Goal: Transaction & Acquisition: Purchase product/service

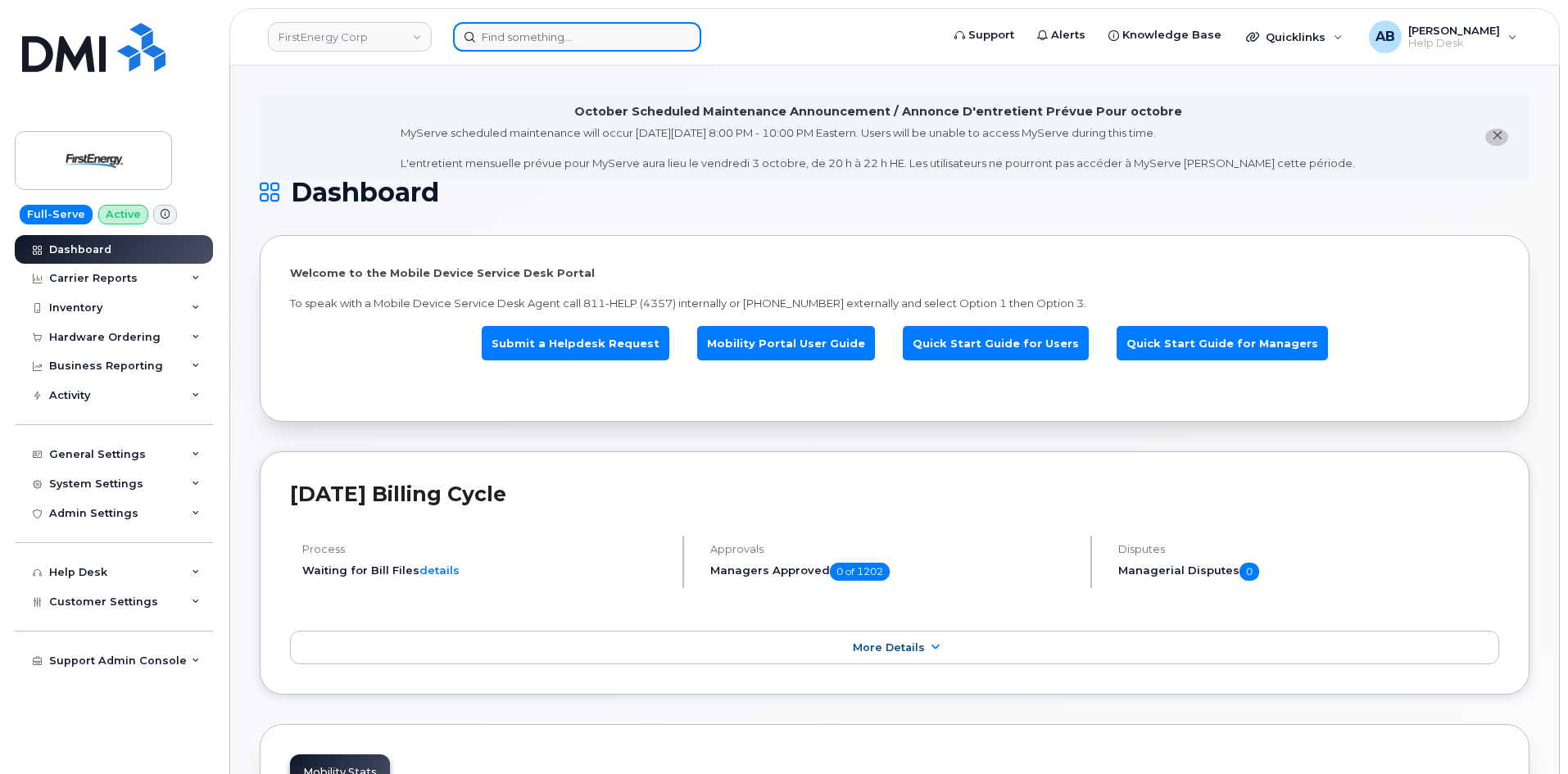
click at [516, 47] on input at bounding box center [577, 37] width 249 height 29
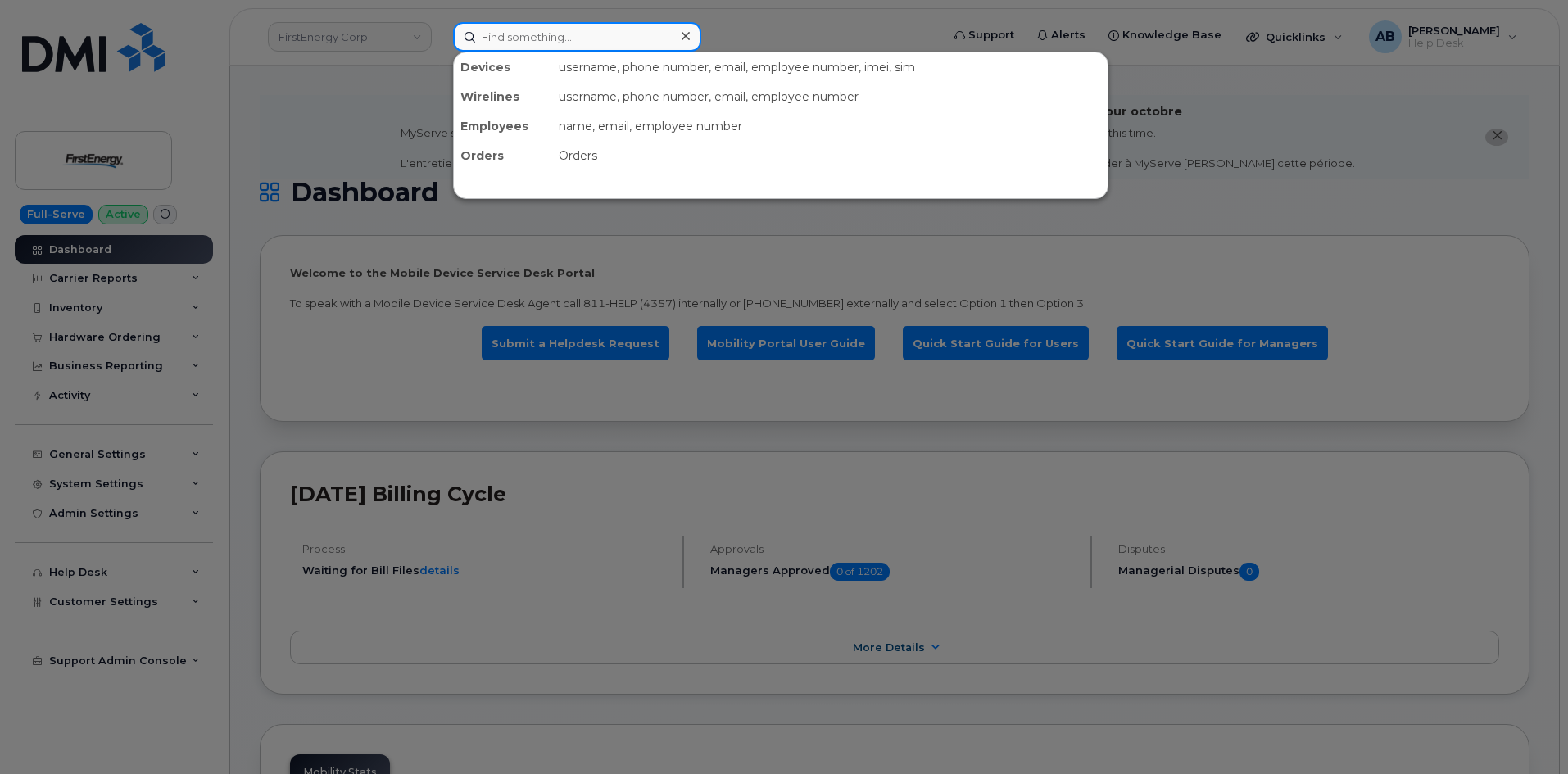
paste input "4125524732"
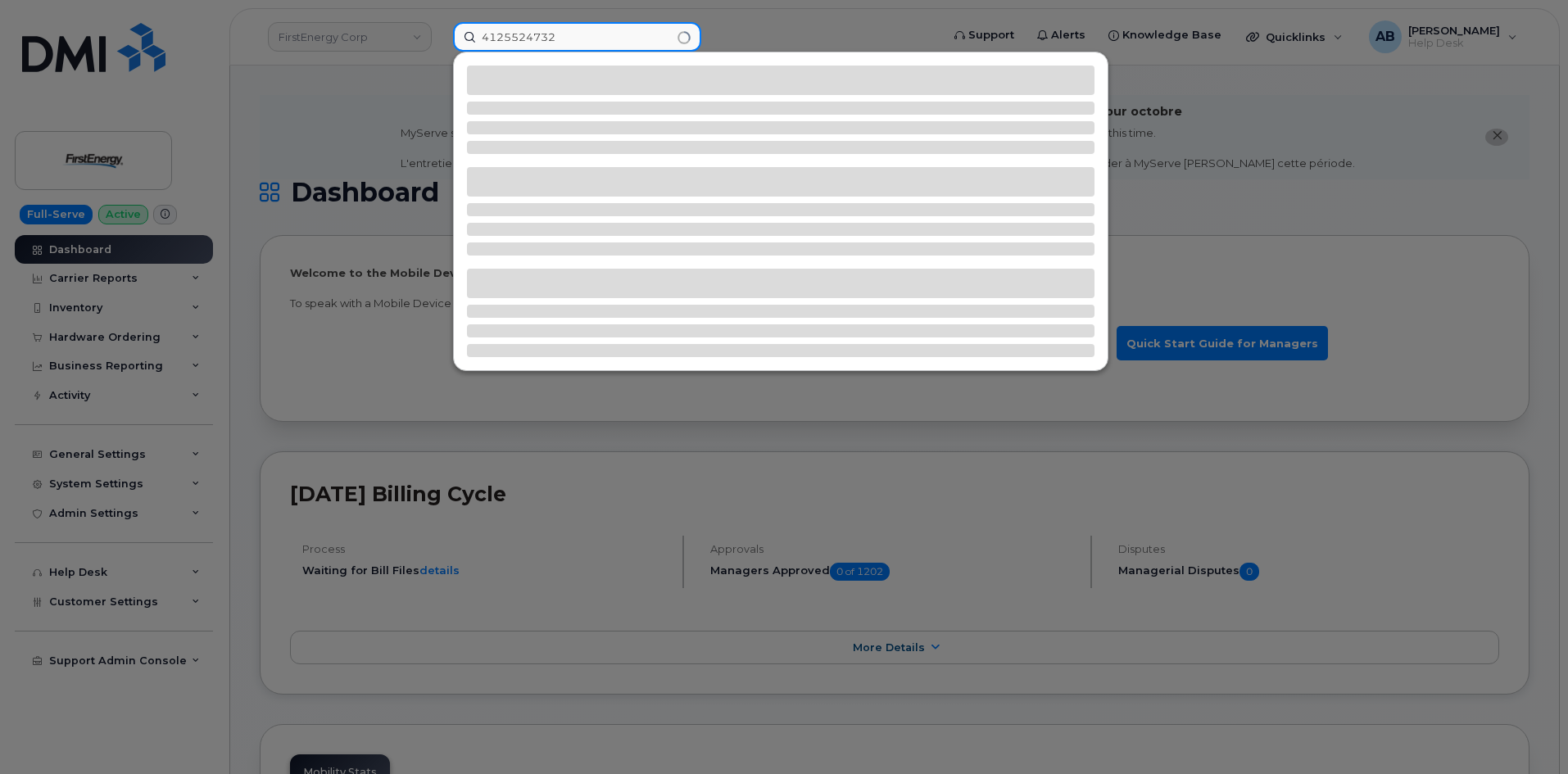
type input "4125524732"
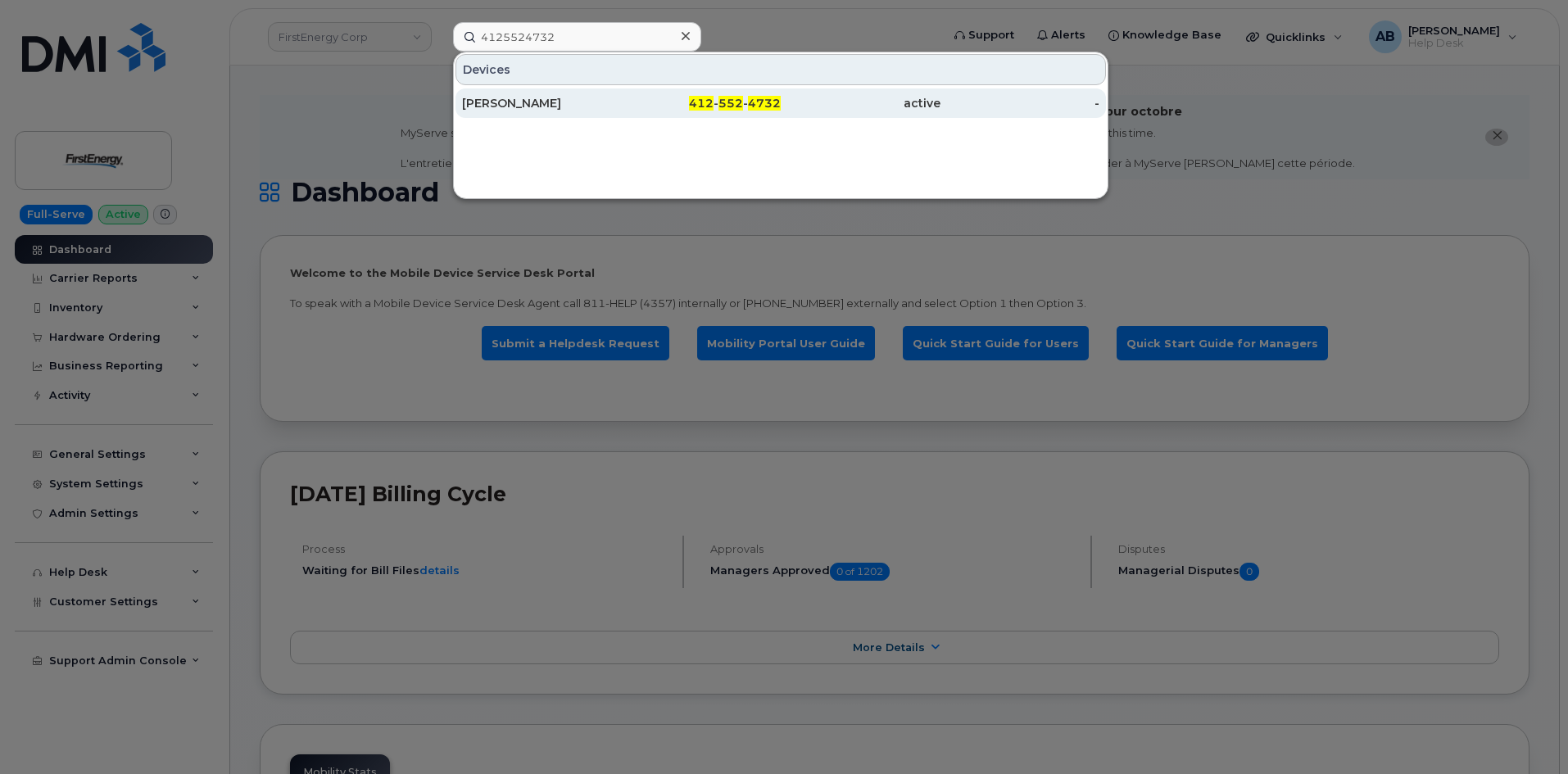
click at [534, 96] on div "[PERSON_NAME]" at bounding box center [542, 103] width 160 height 17
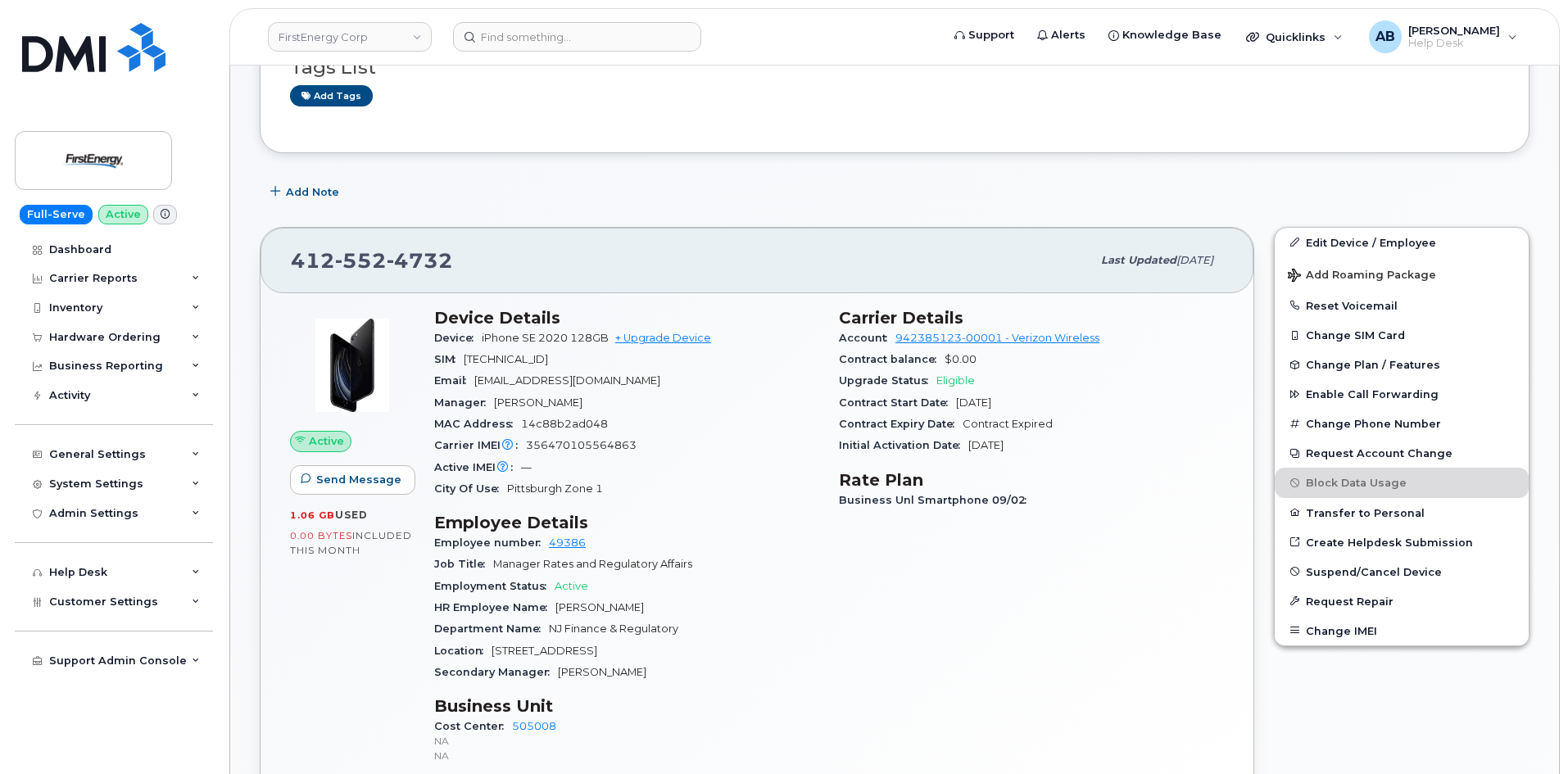
scroll to position [246, 0]
click at [143, 337] on div "Hardware Ordering" at bounding box center [105, 338] width 111 height 13
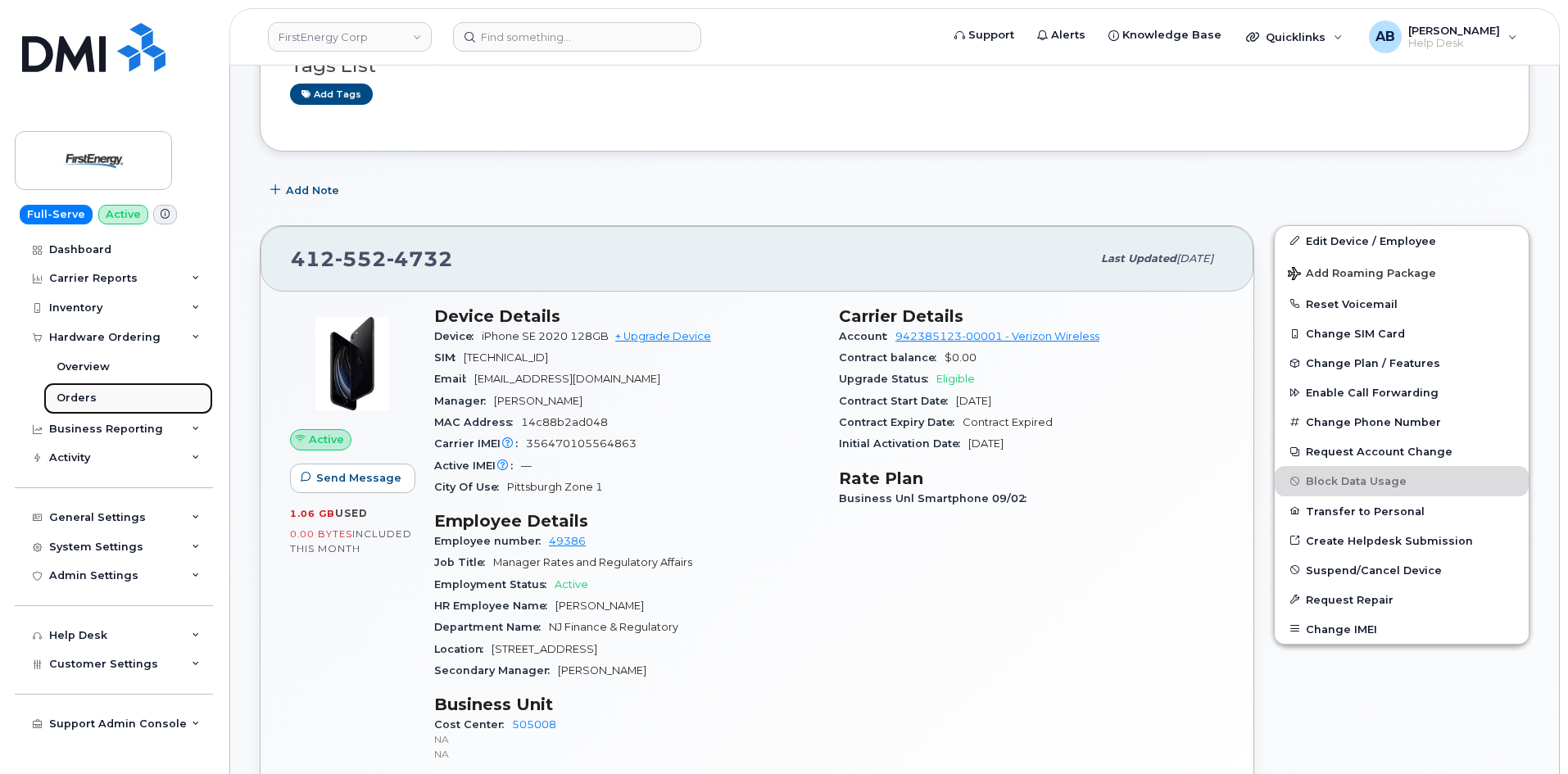
click at [100, 390] on link "Orders" at bounding box center [128, 397] width 170 height 31
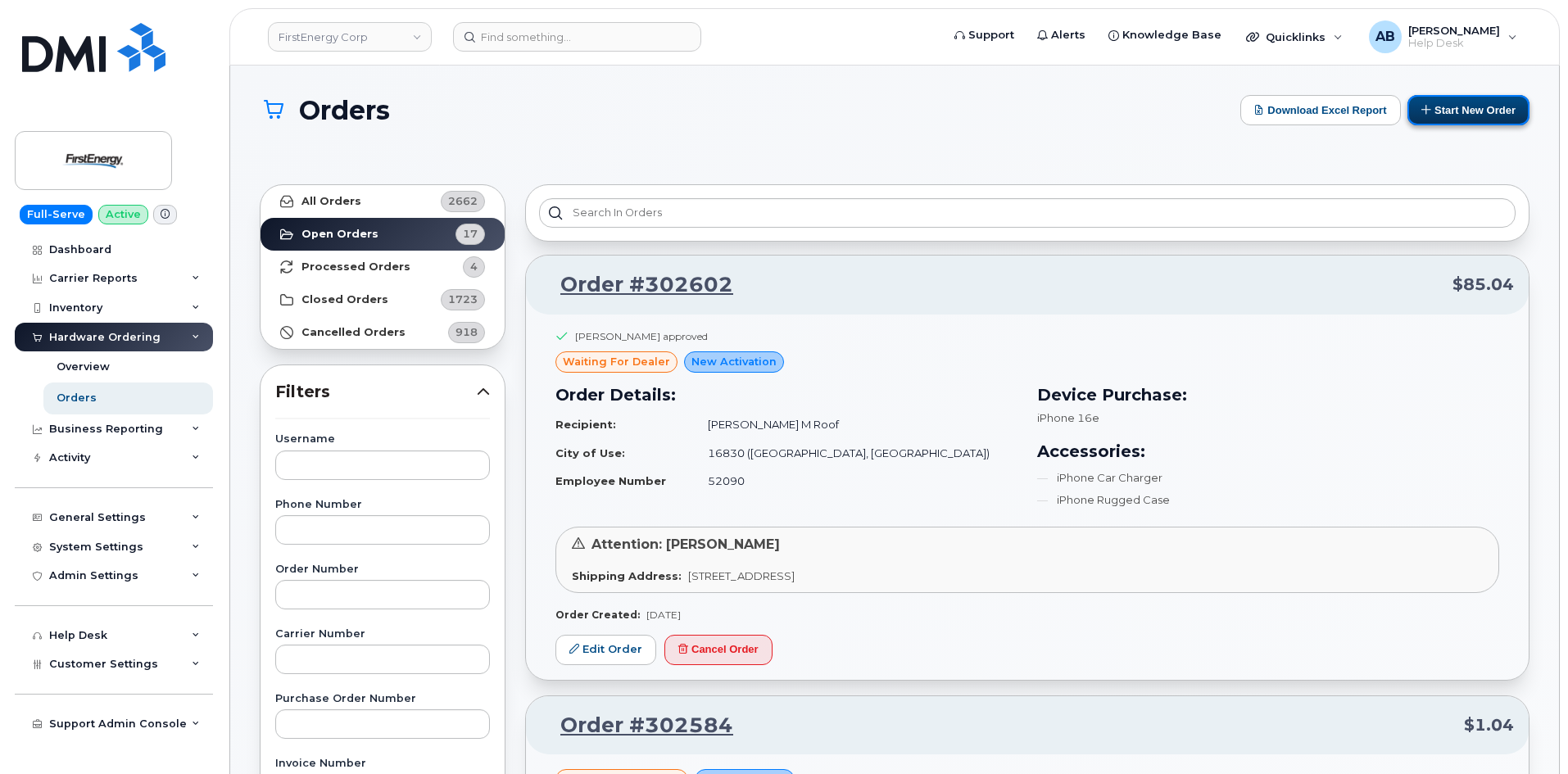
click at [1457, 116] on button "Start New Order" at bounding box center [1468, 110] width 122 height 30
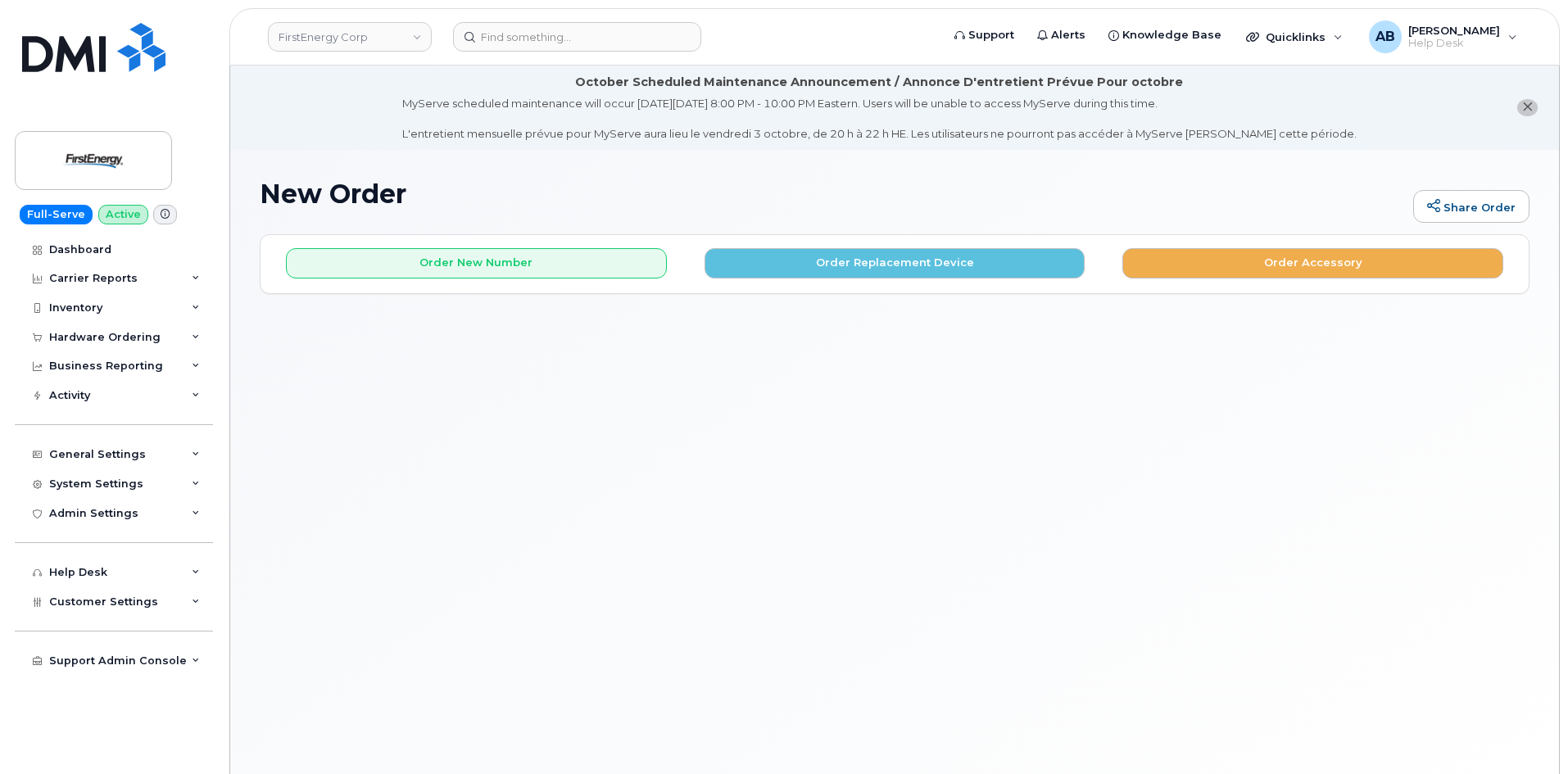
click at [874, 174] on div "New Order Share Order × Share This Order If you want to allow others to create …" at bounding box center [895, 481] width 1329 height 664
click at [847, 258] on button "Order Replacement Device" at bounding box center [895, 264] width 381 height 30
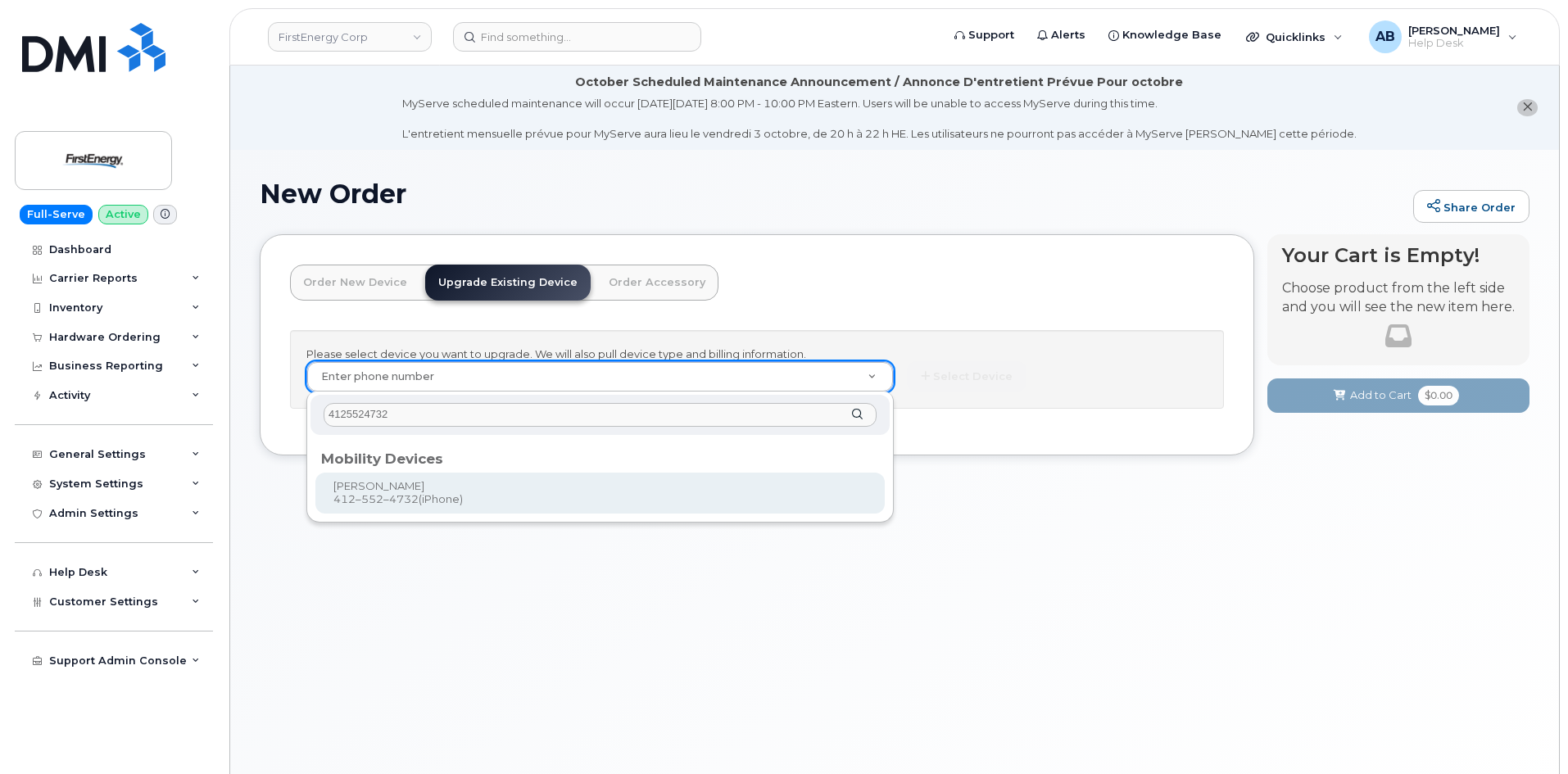
type input "4125524732"
type input "830757"
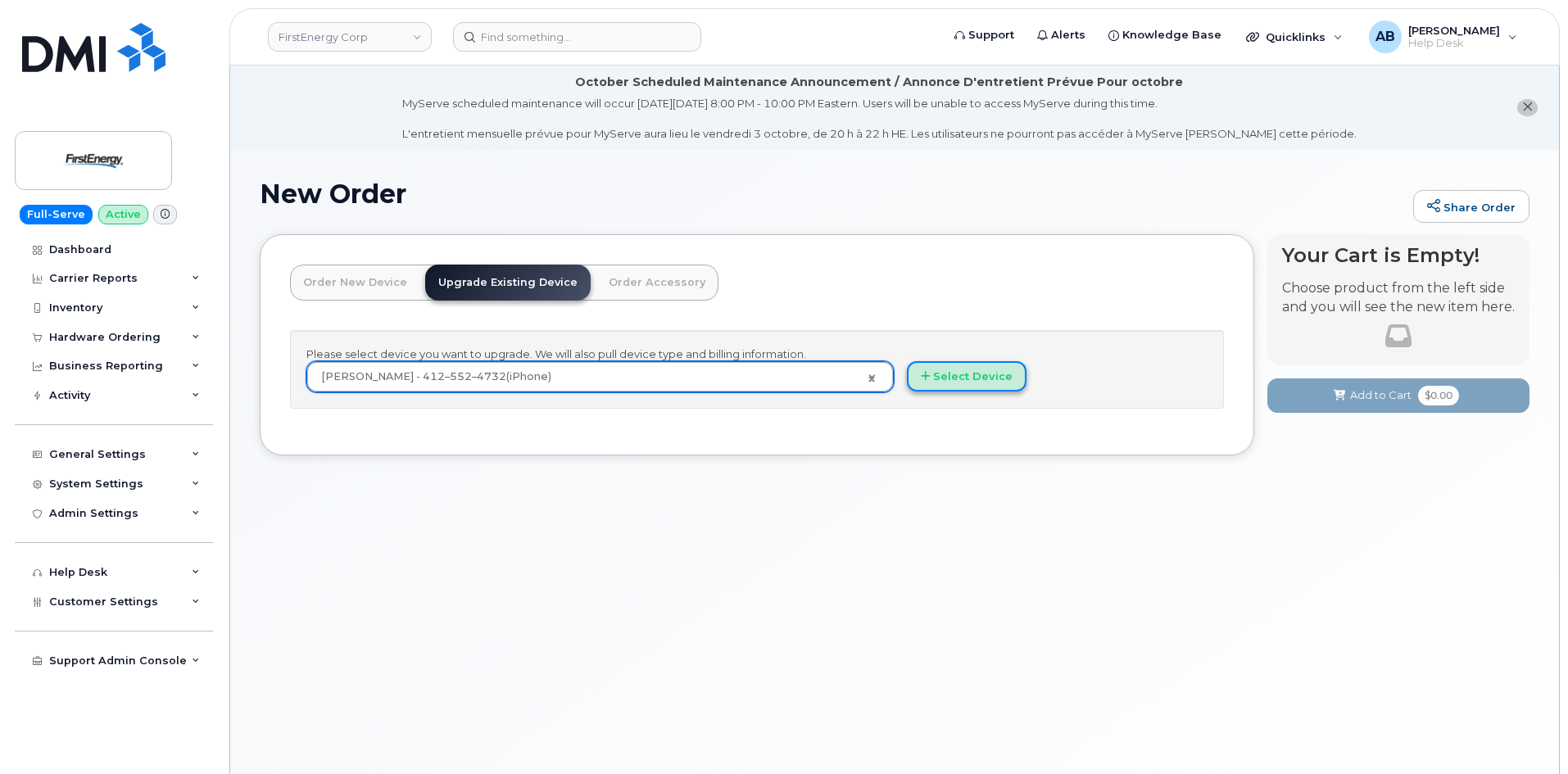
click at [968, 387] on button "Select Device" at bounding box center [967, 377] width 120 height 30
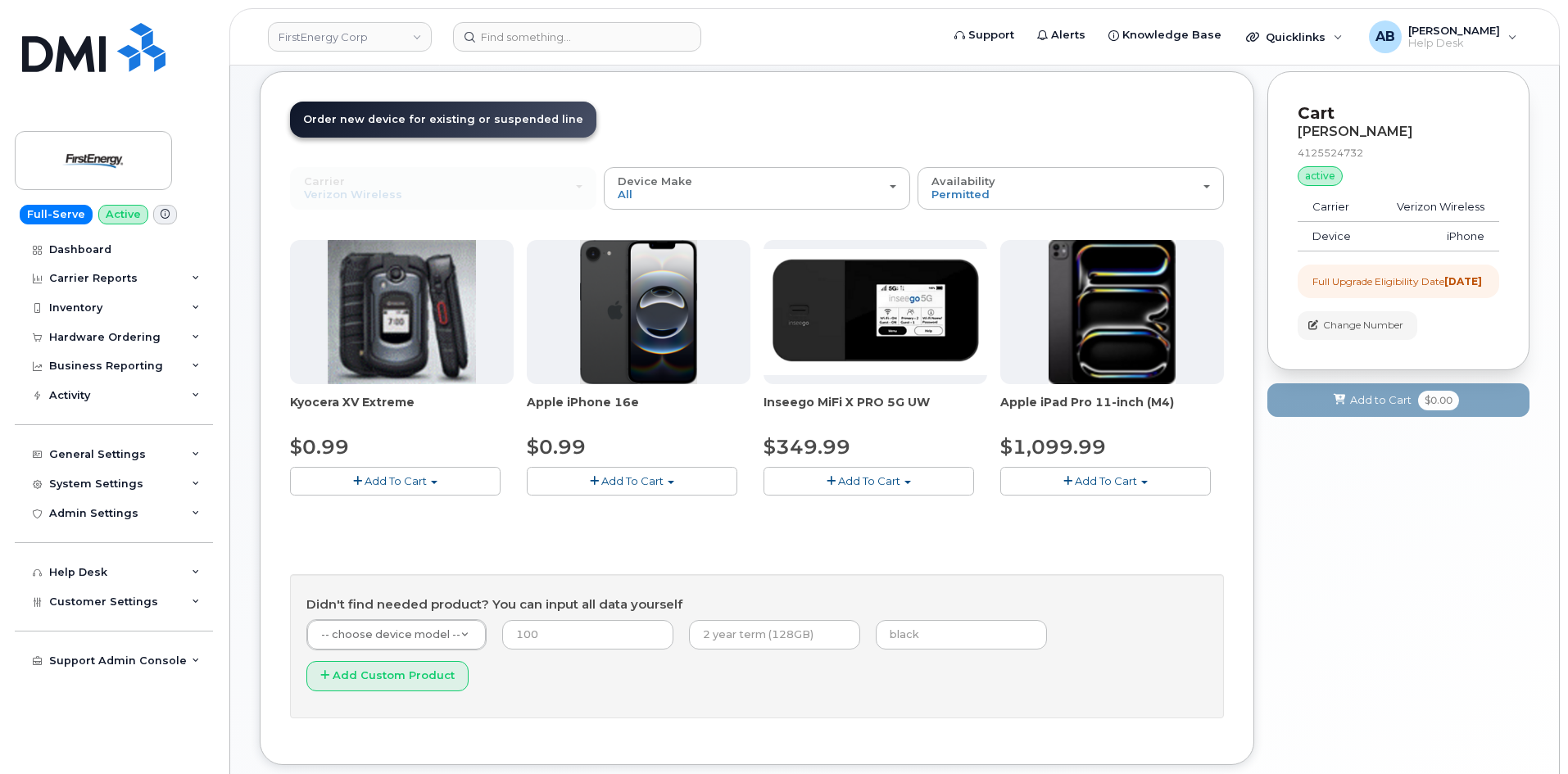
scroll to position [164, 0]
drag, startPoint x: 648, startPoint y: 476, endPoint x: 639, endPoint y: 479, distance: 9.5
click at [648, 476] on span "Add To Cart" at bounding box center [632, 481] width 62 height 13
click at [624, 516] on link "$0.99 - 2 Year Upgrade" at bounding box center [610, 510] width 158 height 21
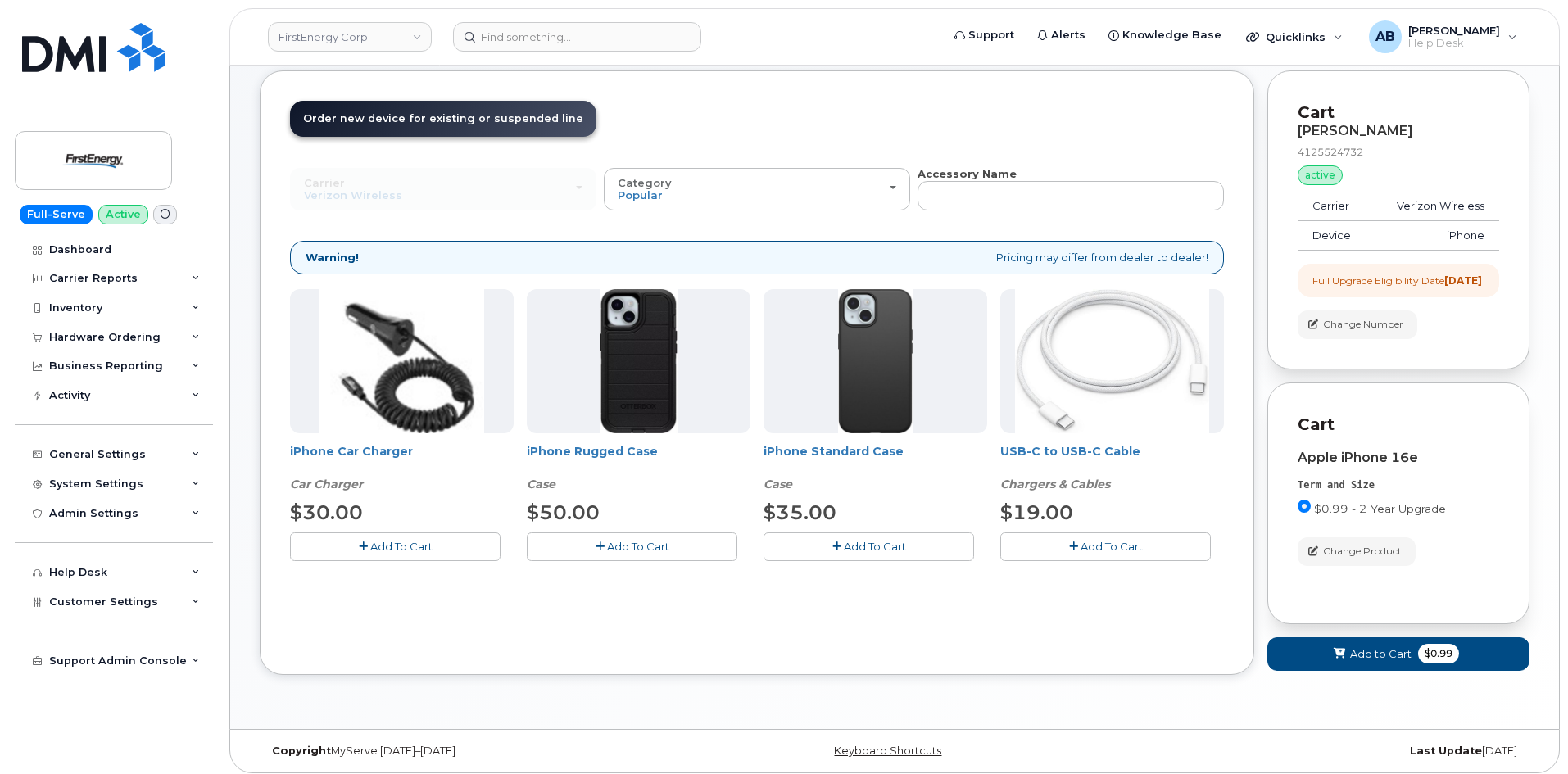
click at [810, 545] on button "Add To Cart" at bounding box center [868, 546] width 210 height 28
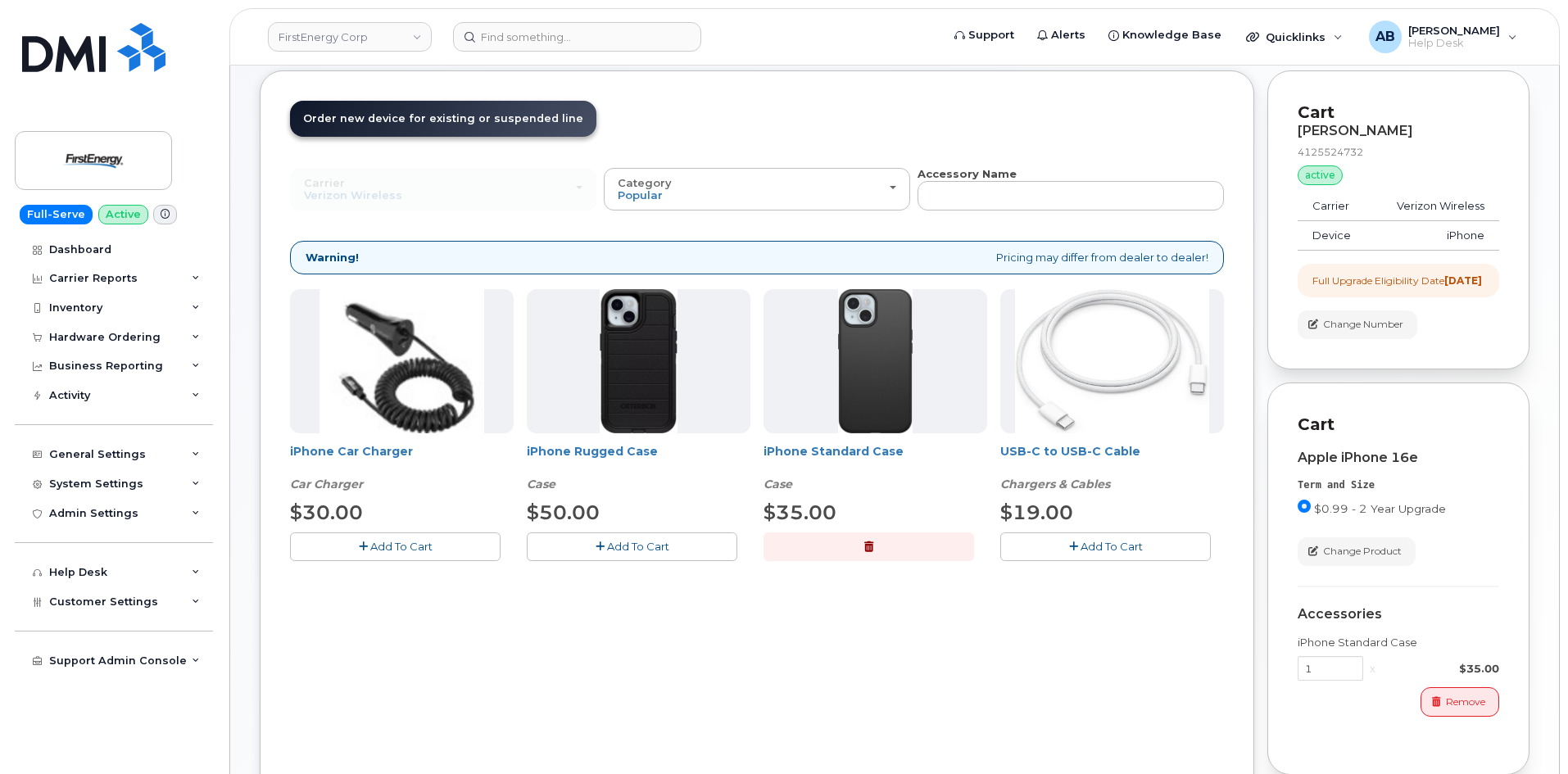
click at [441, 547] on button "Add To Cart" at bounding box center [395, 546] width 210 height 28
click at [1115, 541] on span "Add To Cart" at bounding box center [1112, 546] width 62 height 13
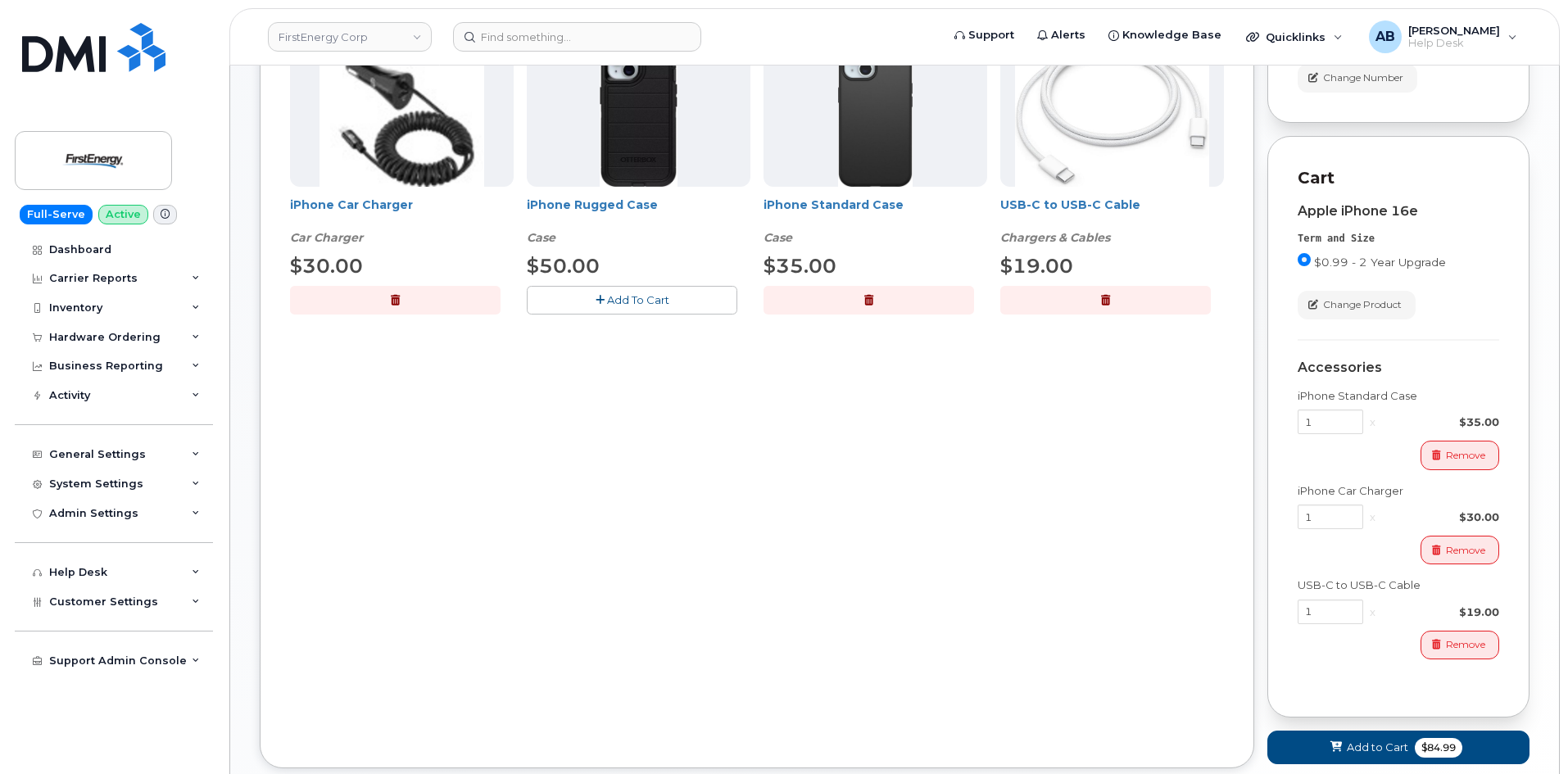
scroll to position [525, 0]
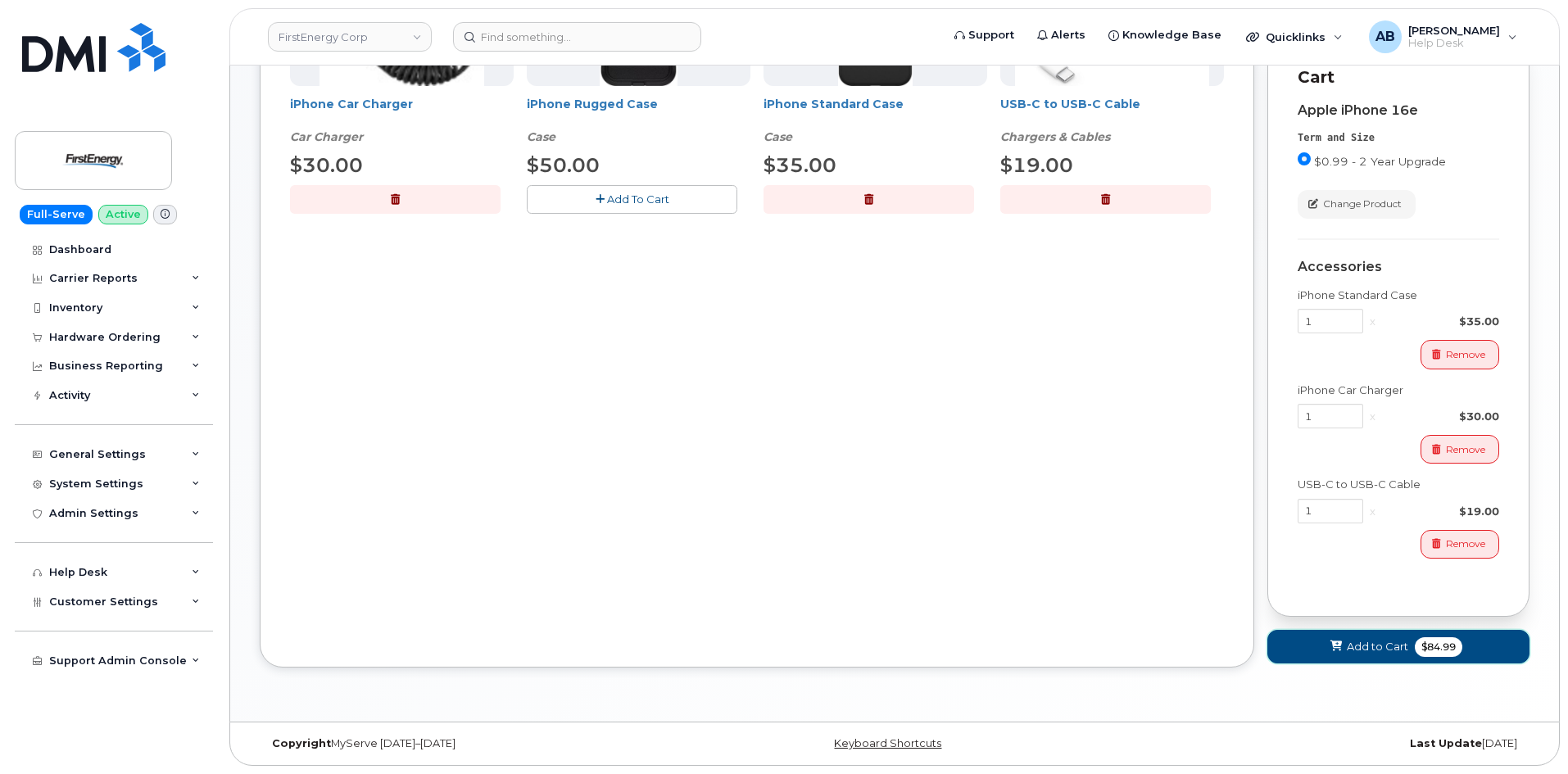
click at [1389, 648] on span "Add to Cart" at bounding box center [1378, 647] width 62 height 16
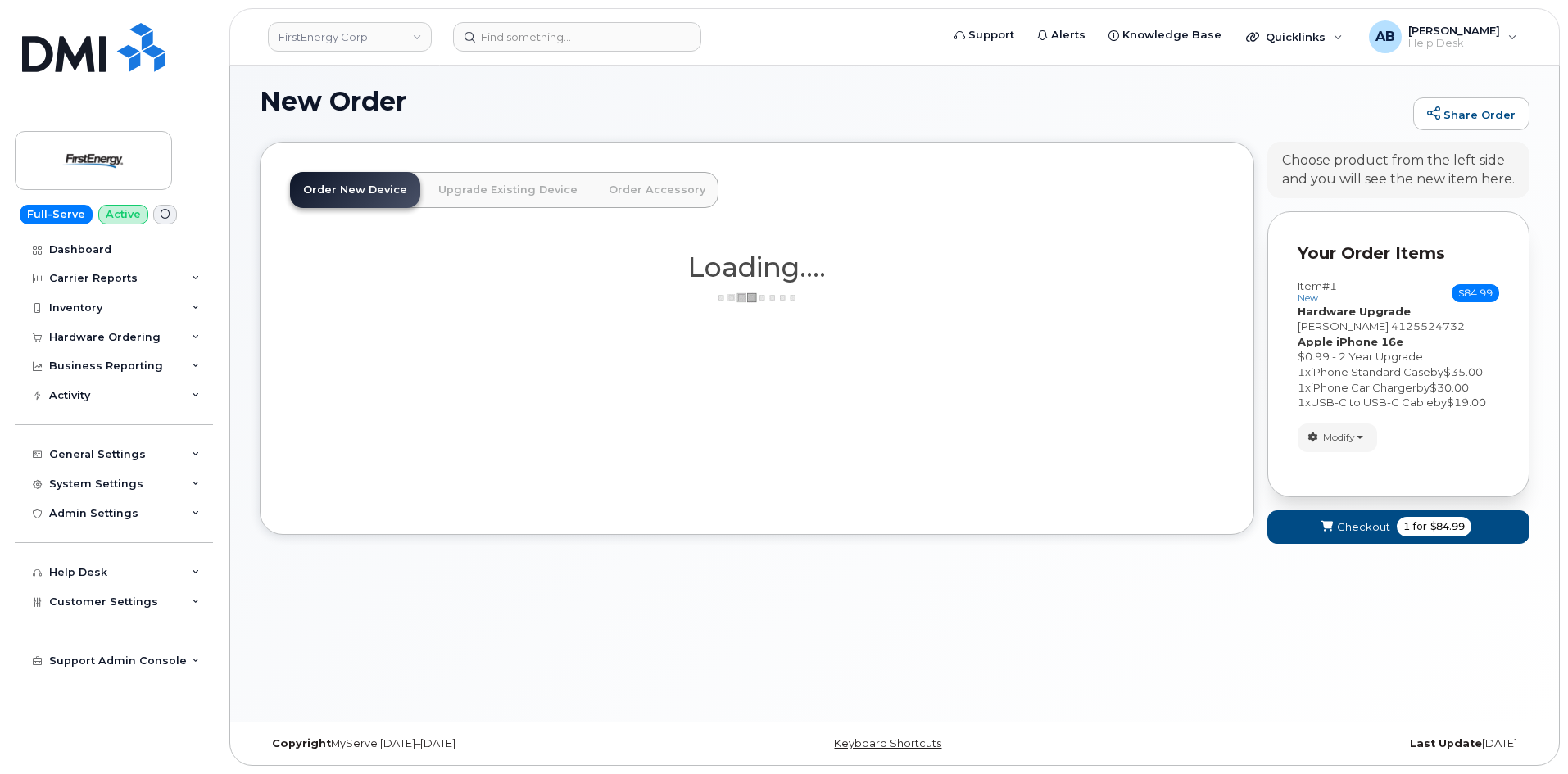
scroll to position [92, 0]
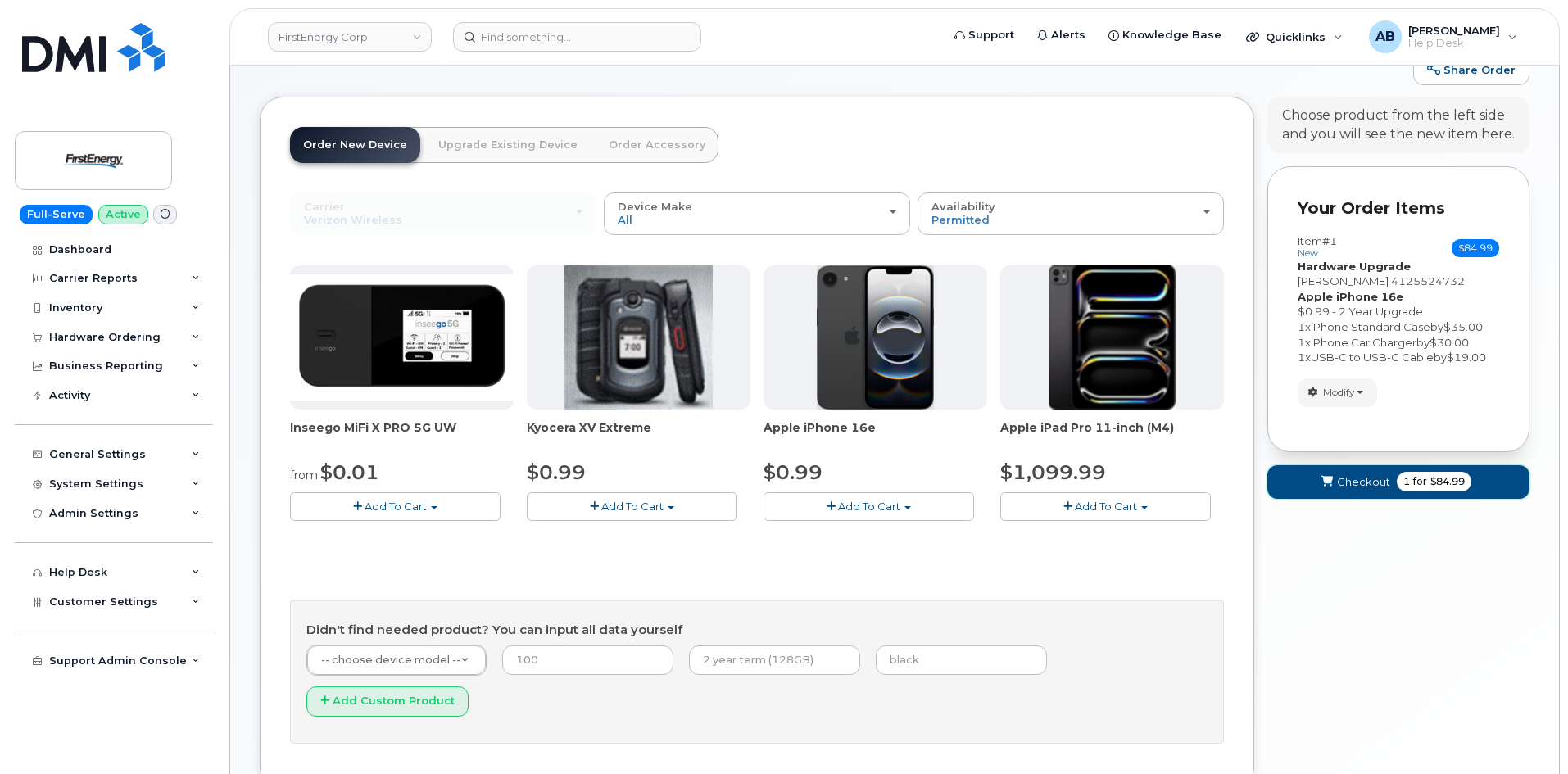
click at [1314, 481] on button "Checkout 1 for $84.99" at bounding box center [1398, 482] width 262 height 33
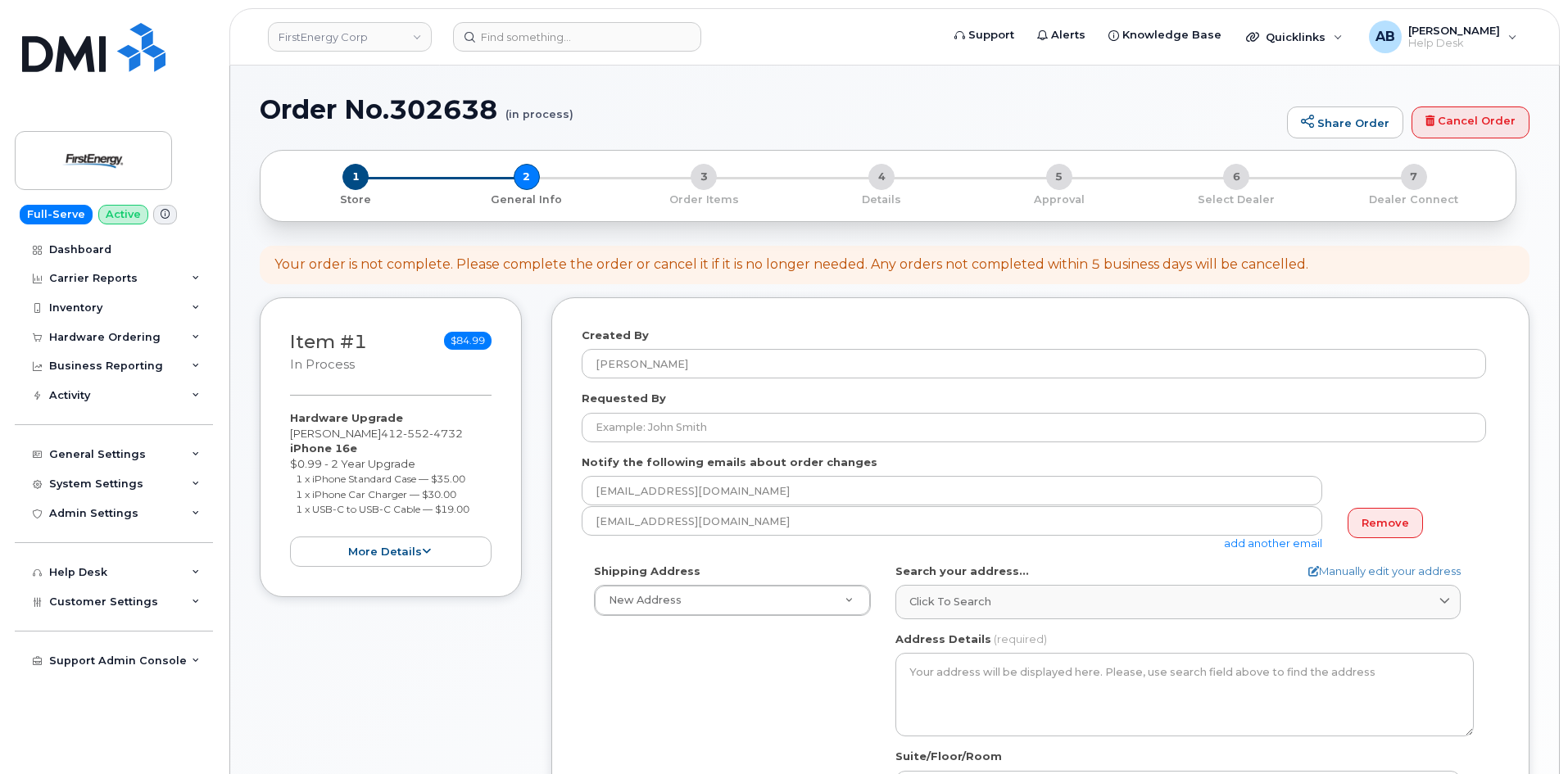
select select
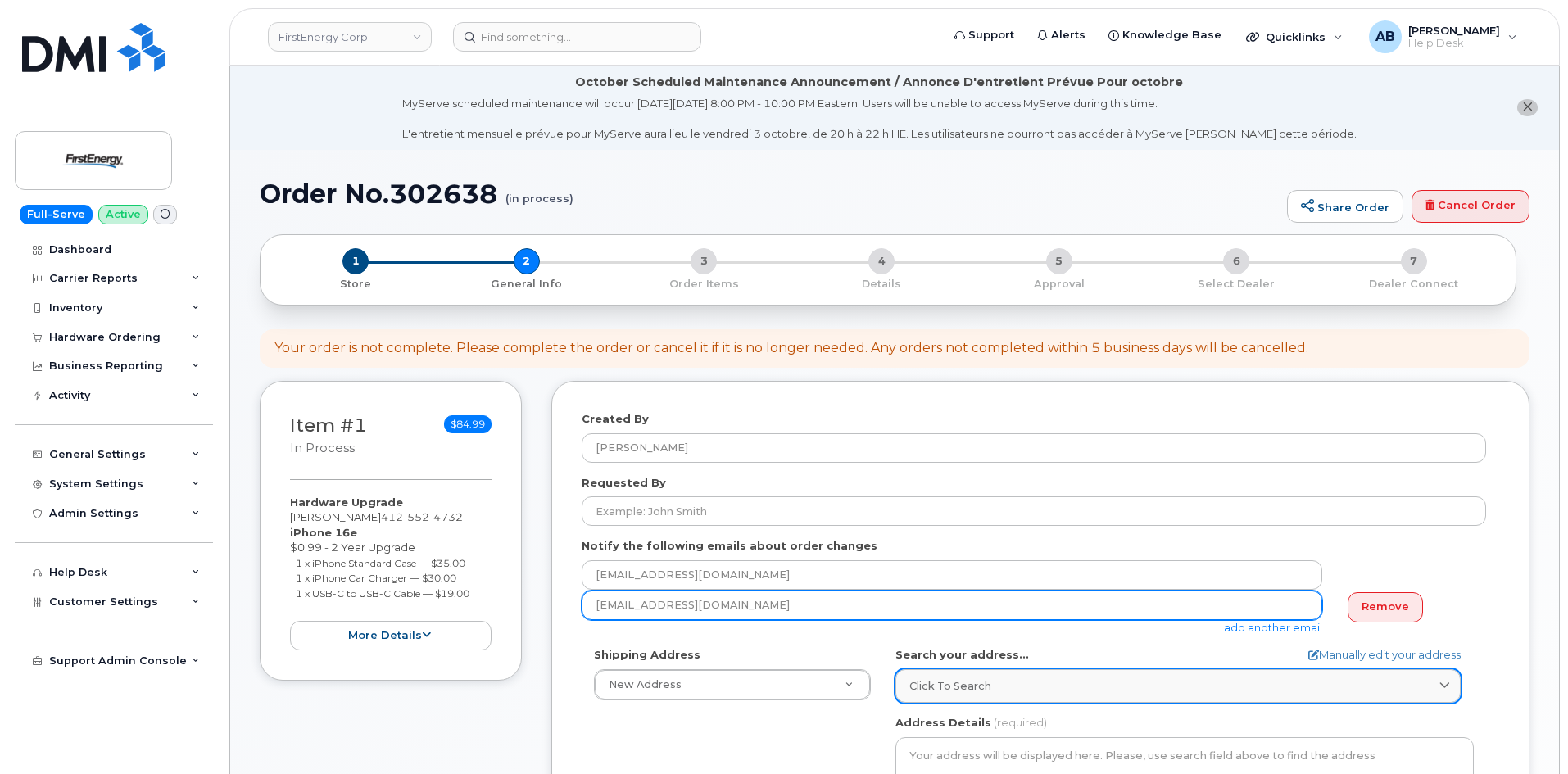
click at [987, 616] on input "[EMAIL_ADDRESS][DOMAIN_NAME]" at bounding box center [952, 604] width 741 height 29
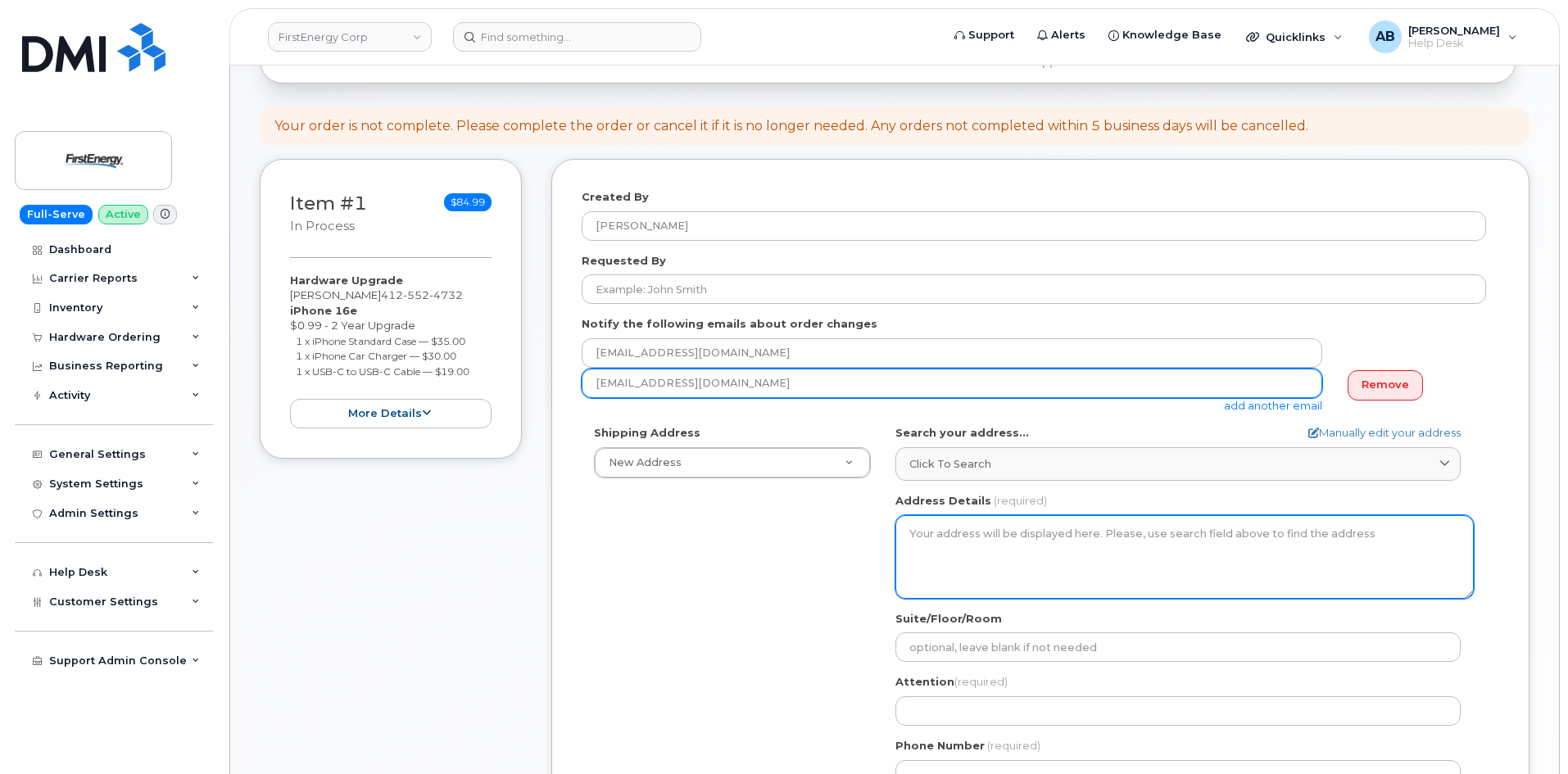
scroll to position [246, 0]
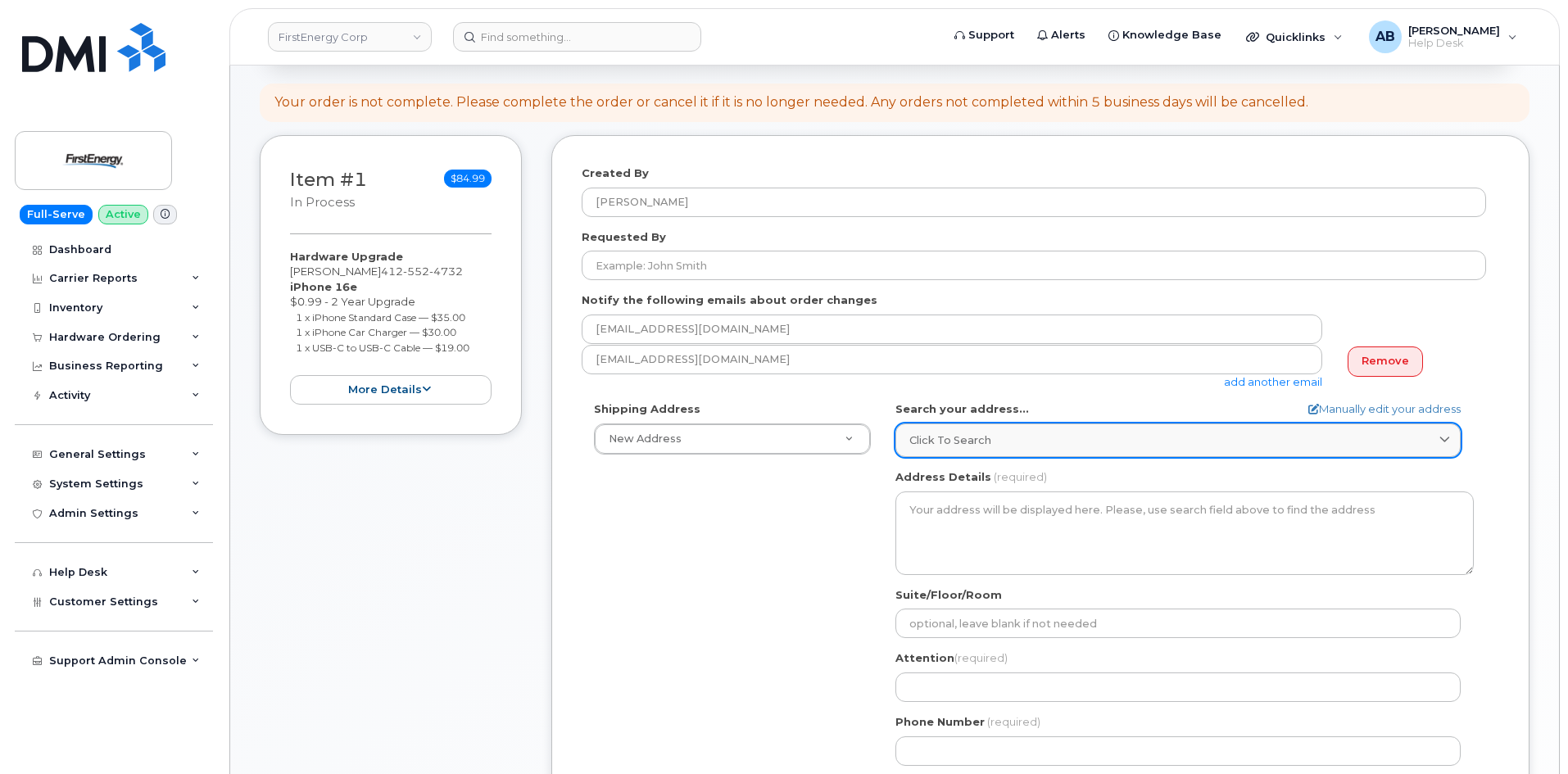
click at [969, 440] on span "Click to search" at bounding box center [950, 440] width 82 height 16
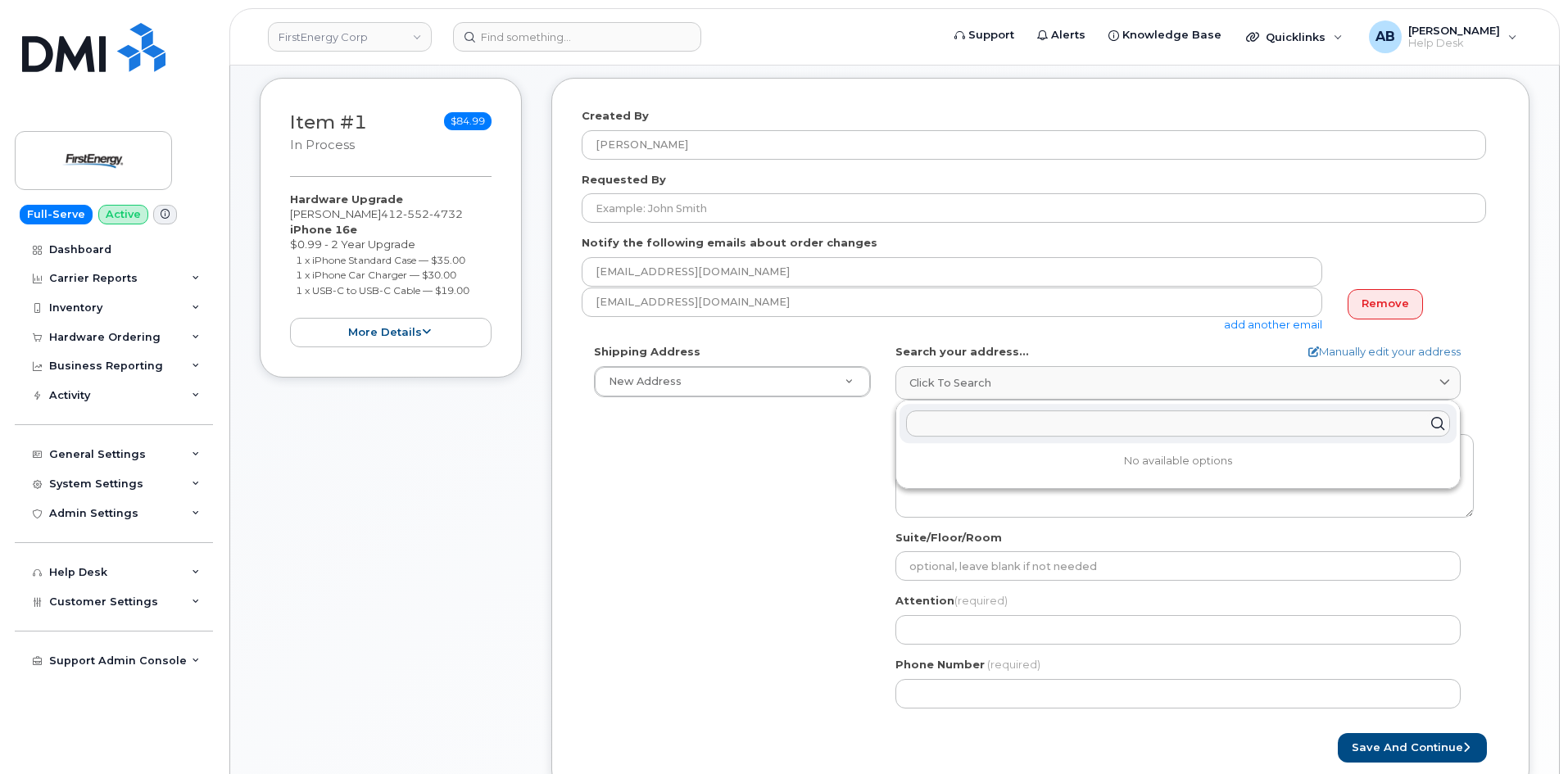
scroll to position [328, 0]
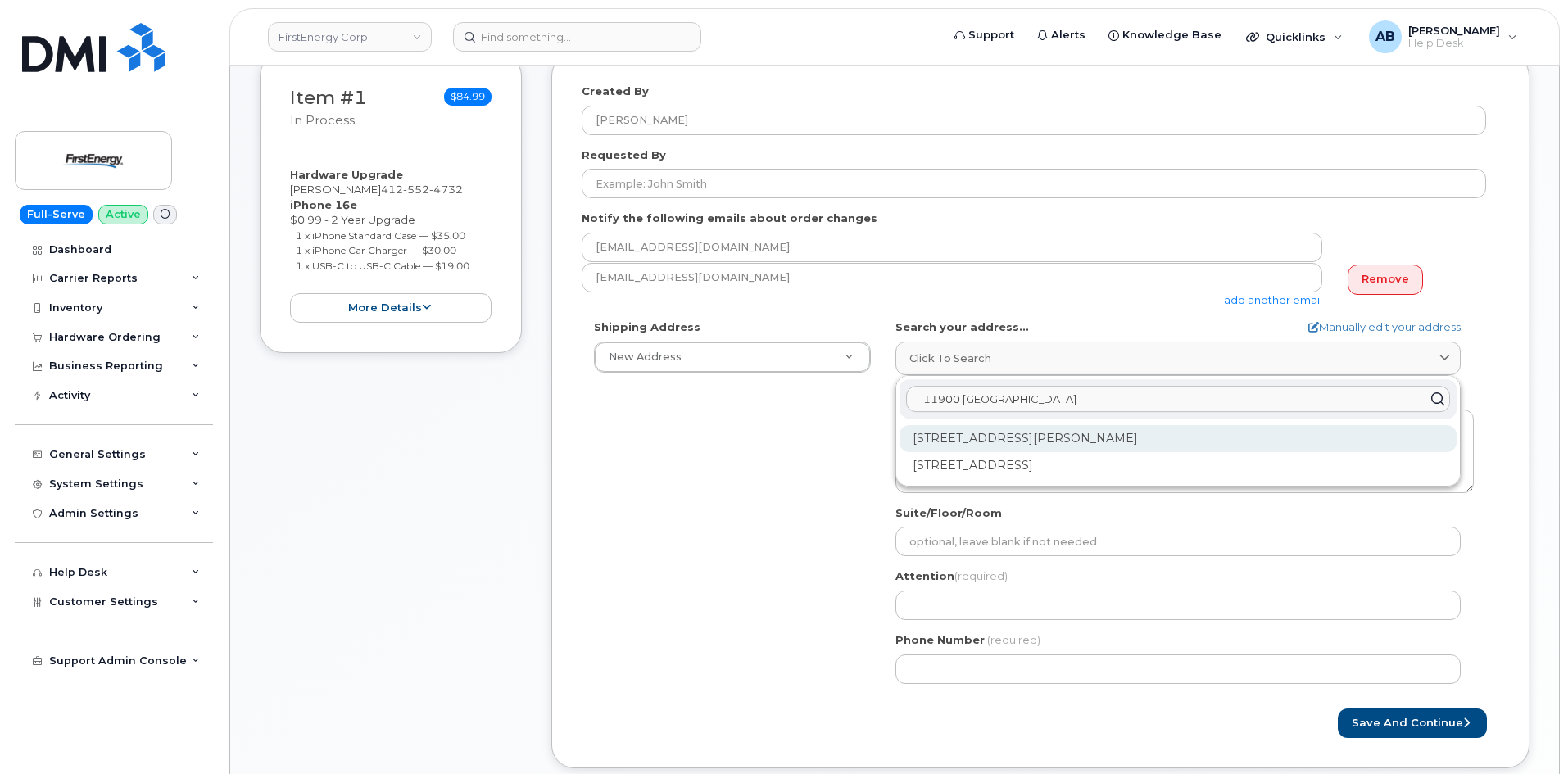
type input "11900 [GEOGRAPHIC_DATA]"
click at [1013, 442] on div "11900 Wilshire Dr Irwin PA 15642-9579" at bounding box center [1178, 438] width 557 height 27
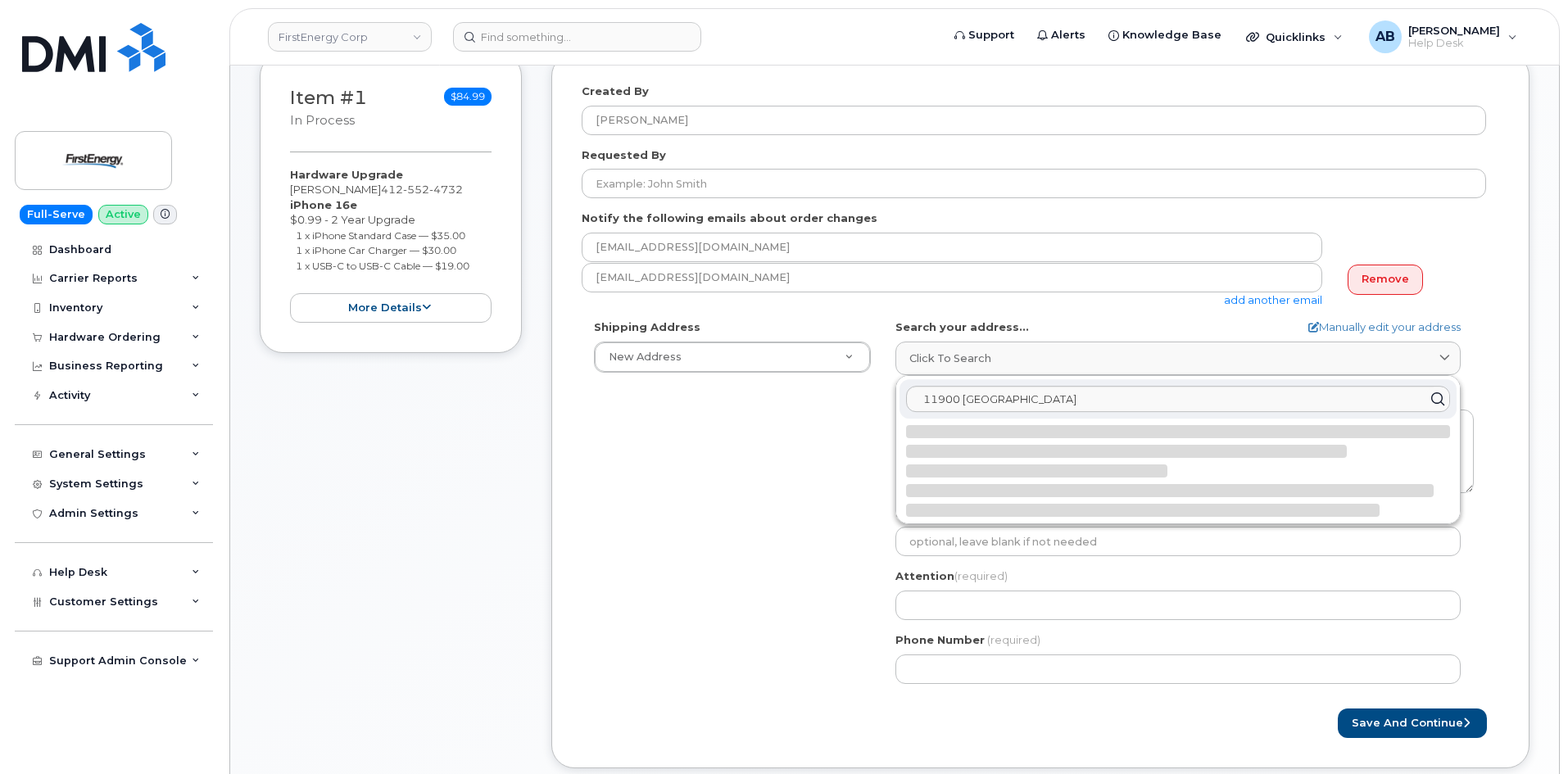
select select
type textarea "11900 Wilshire Dr IRWIN PA 15642-9579 UNITED STATES"
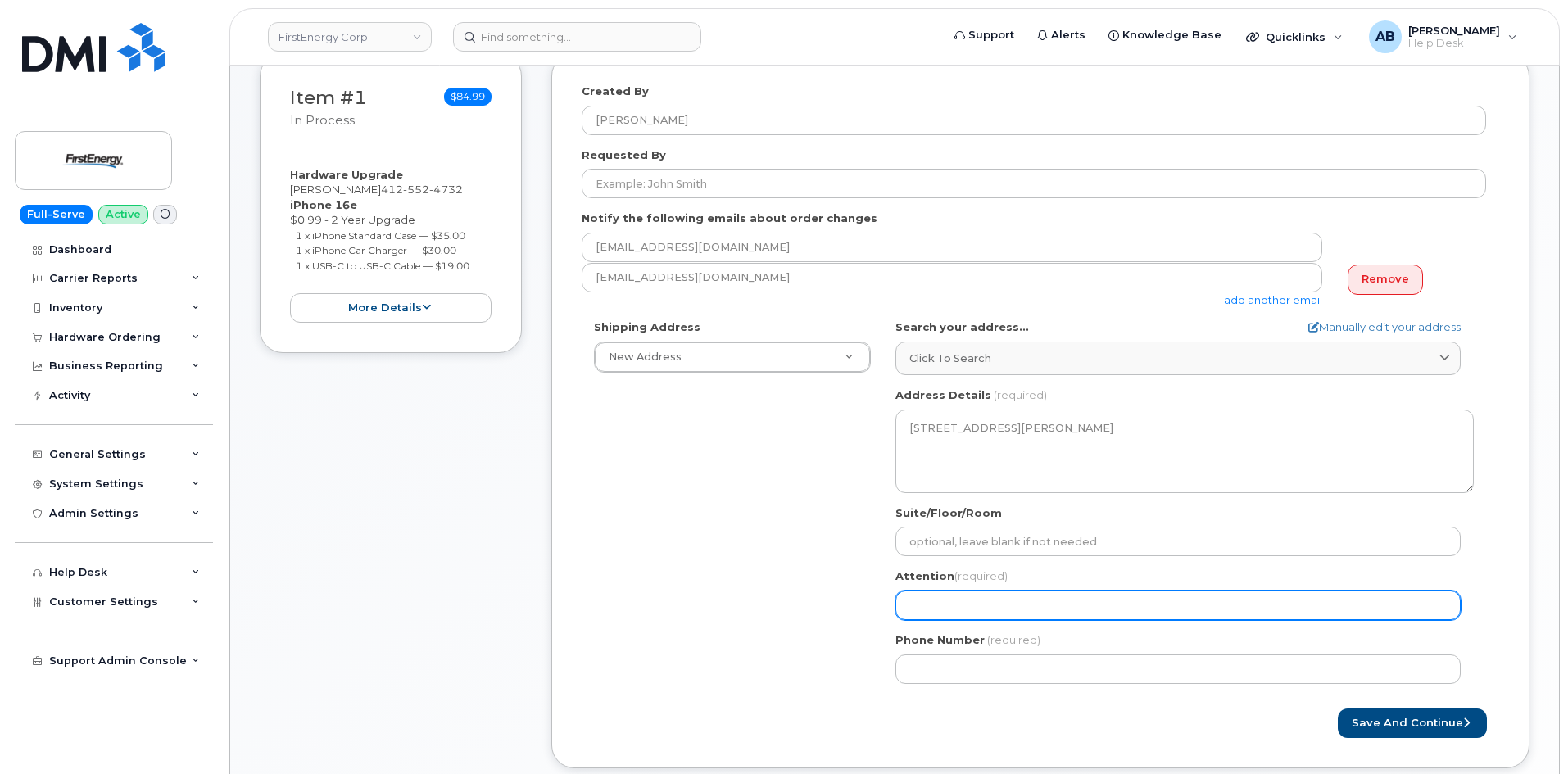
click at [936, 616] on input "Attention (required)" at bounding box center [1178, 604] width 565 height 29
select select
type input "C"
select select
type input "Ca"
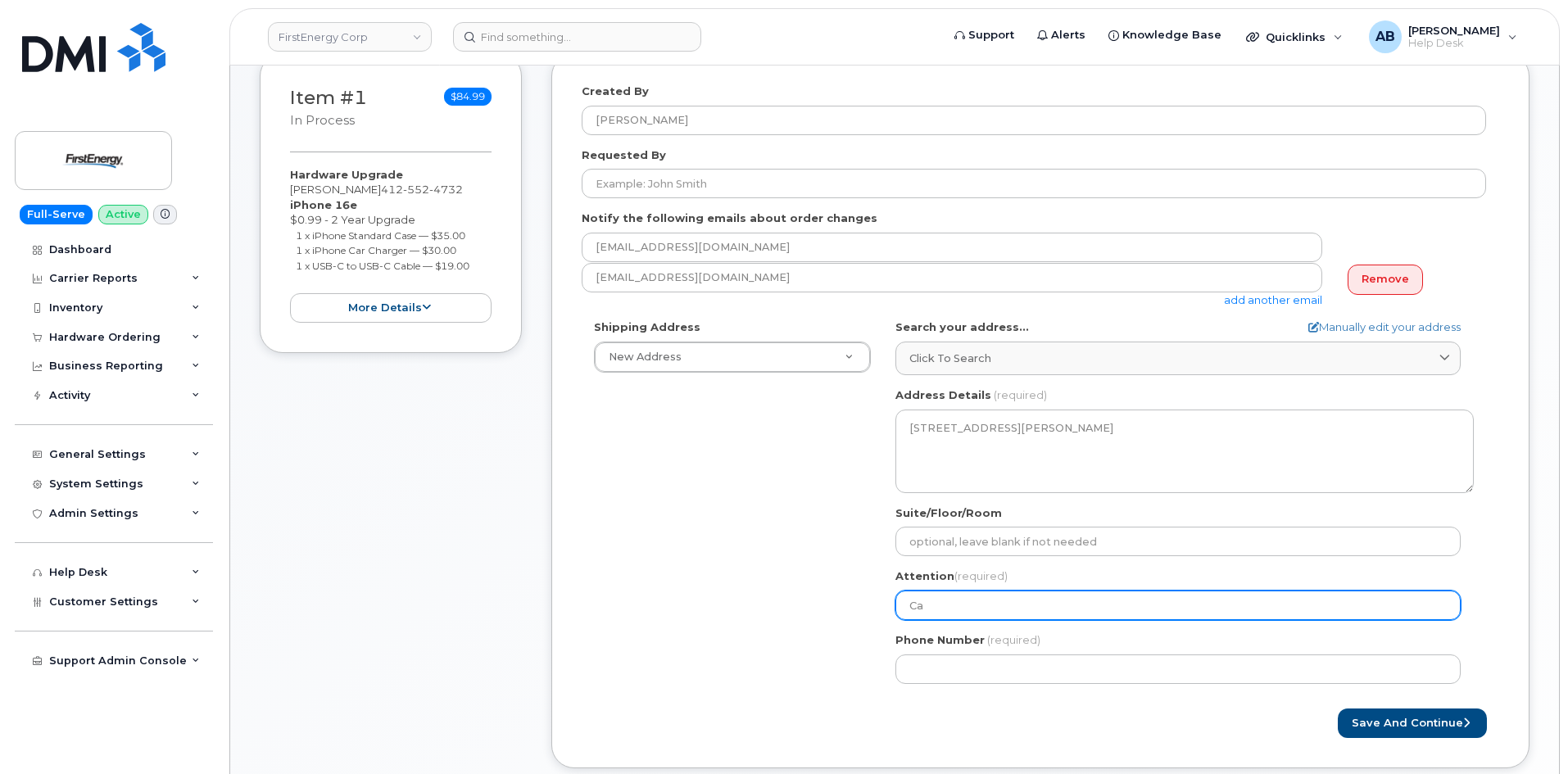
select select
type input "Car"
select select
type input "Caro"
select select
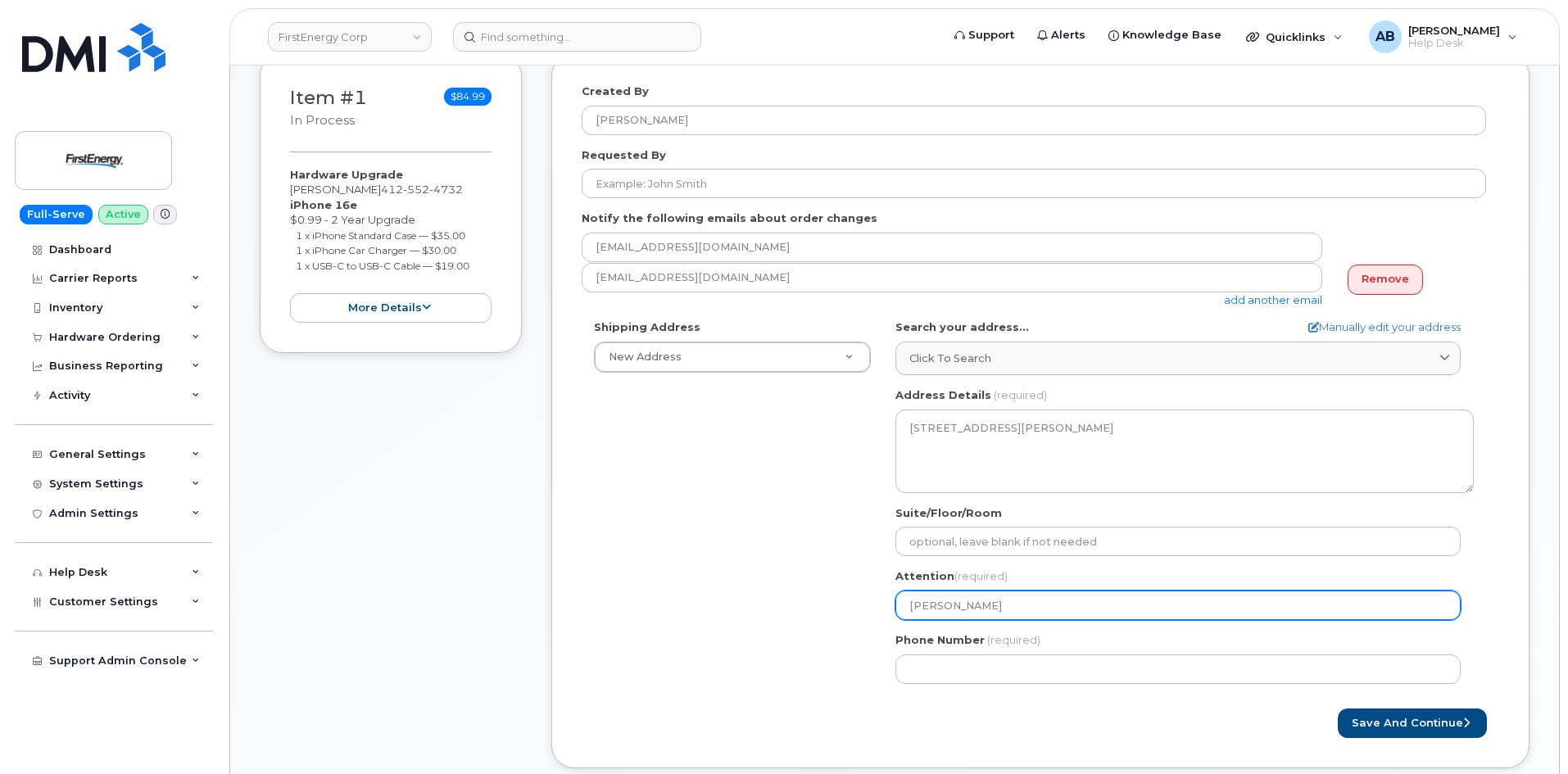
type input "Carol"
select select
type input "Carol I"
select select
type input "Carol"
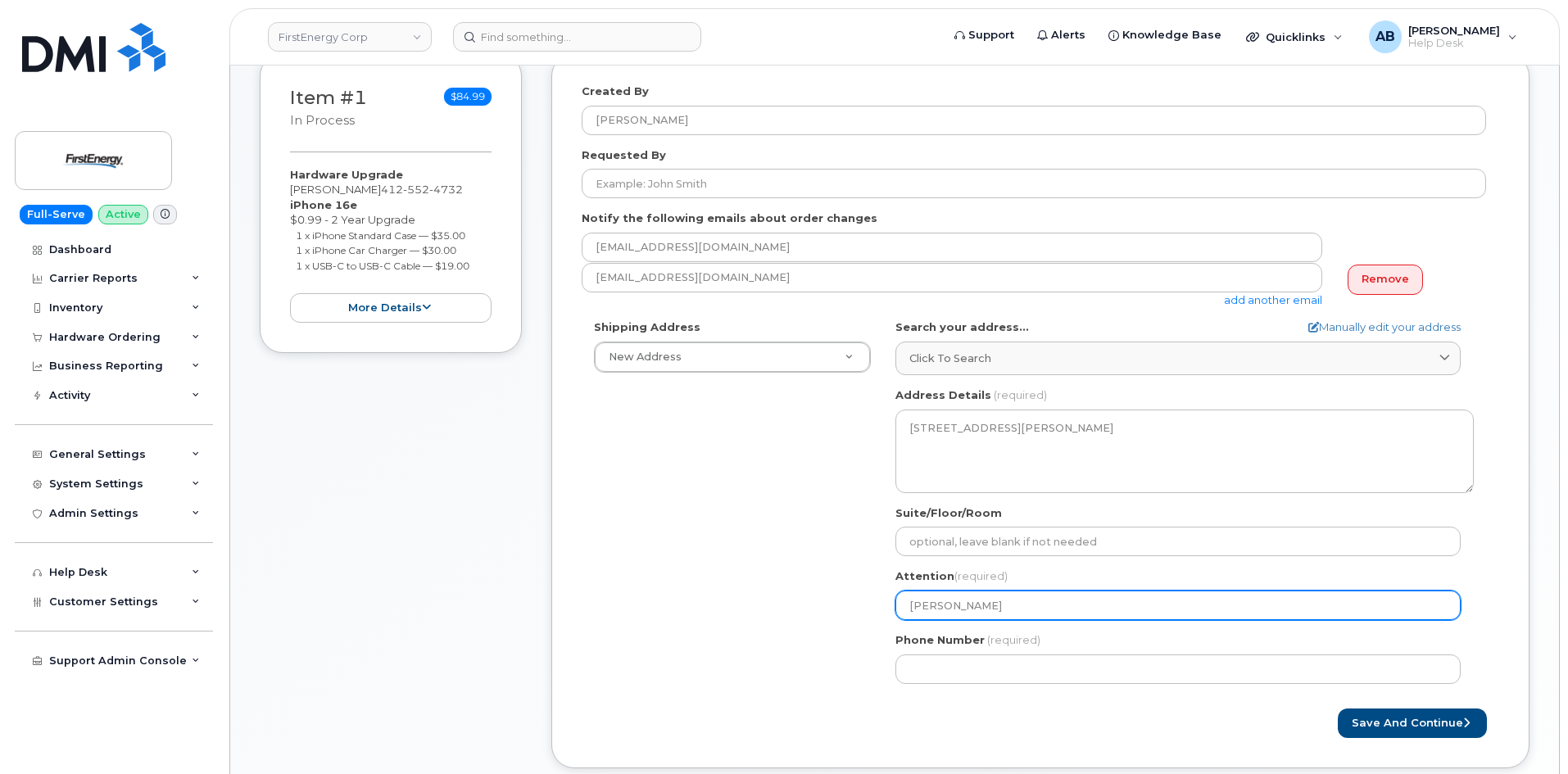
select select
type input "Carol P"
select select
type input "Carol Pi"
select select
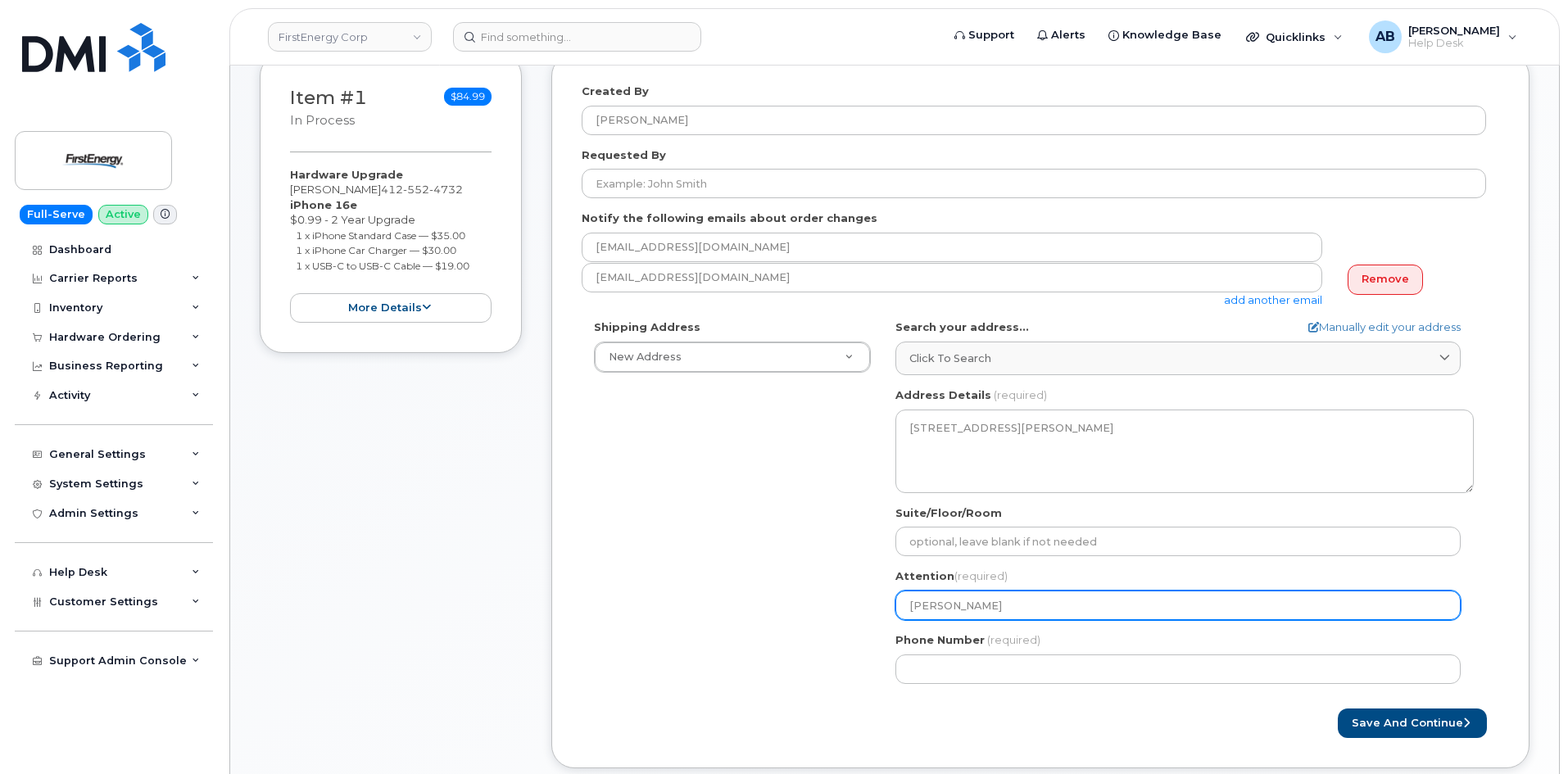
type input "Carol Pit"
select select
type input "Carol Pitt"
select select
type input "Carol Pitta"
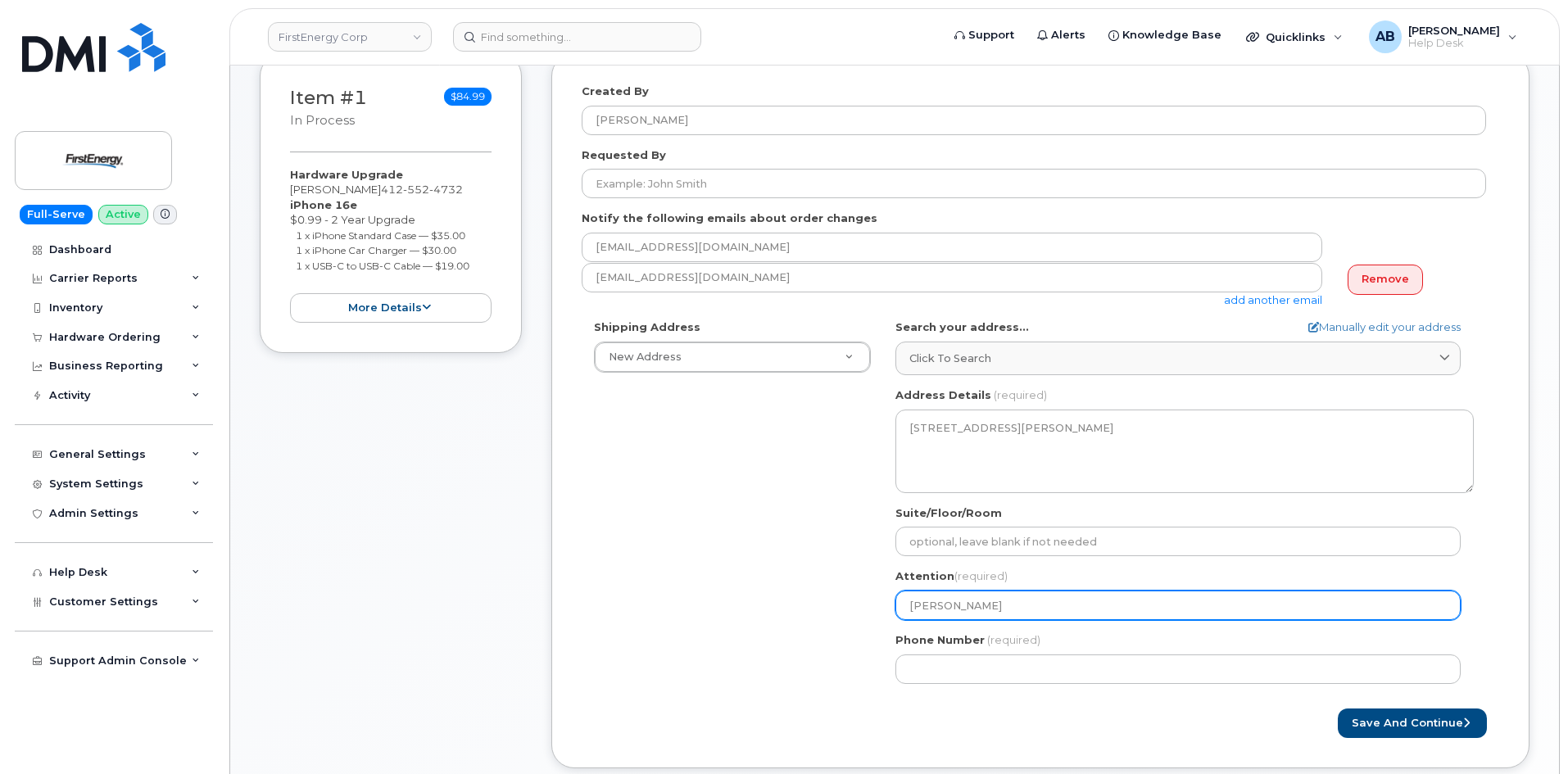
select select
type input "Carol Pittav"
select select
type input "Carol Pittavi"
select select
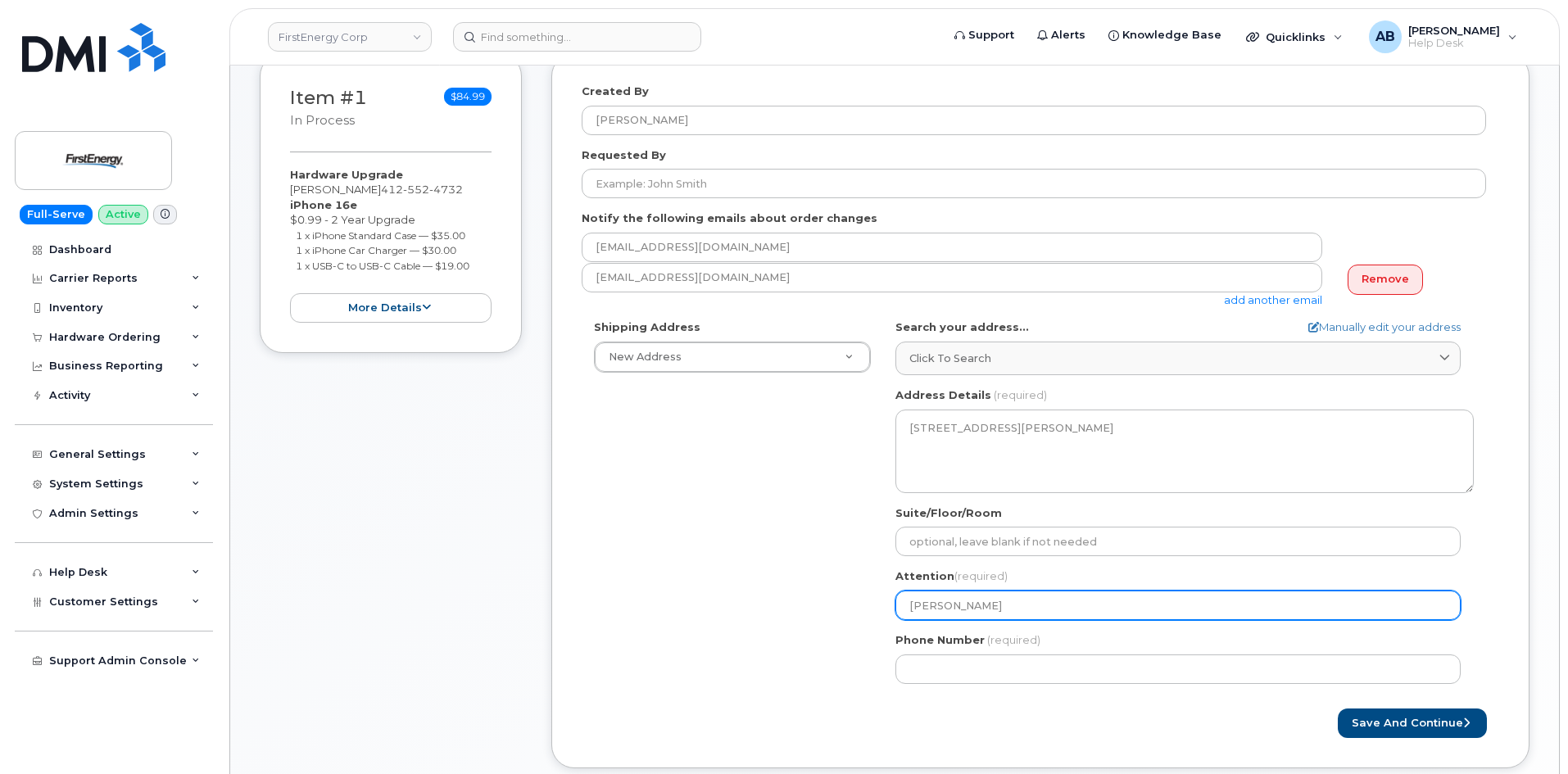
type input "Carol Pittavin"
select select
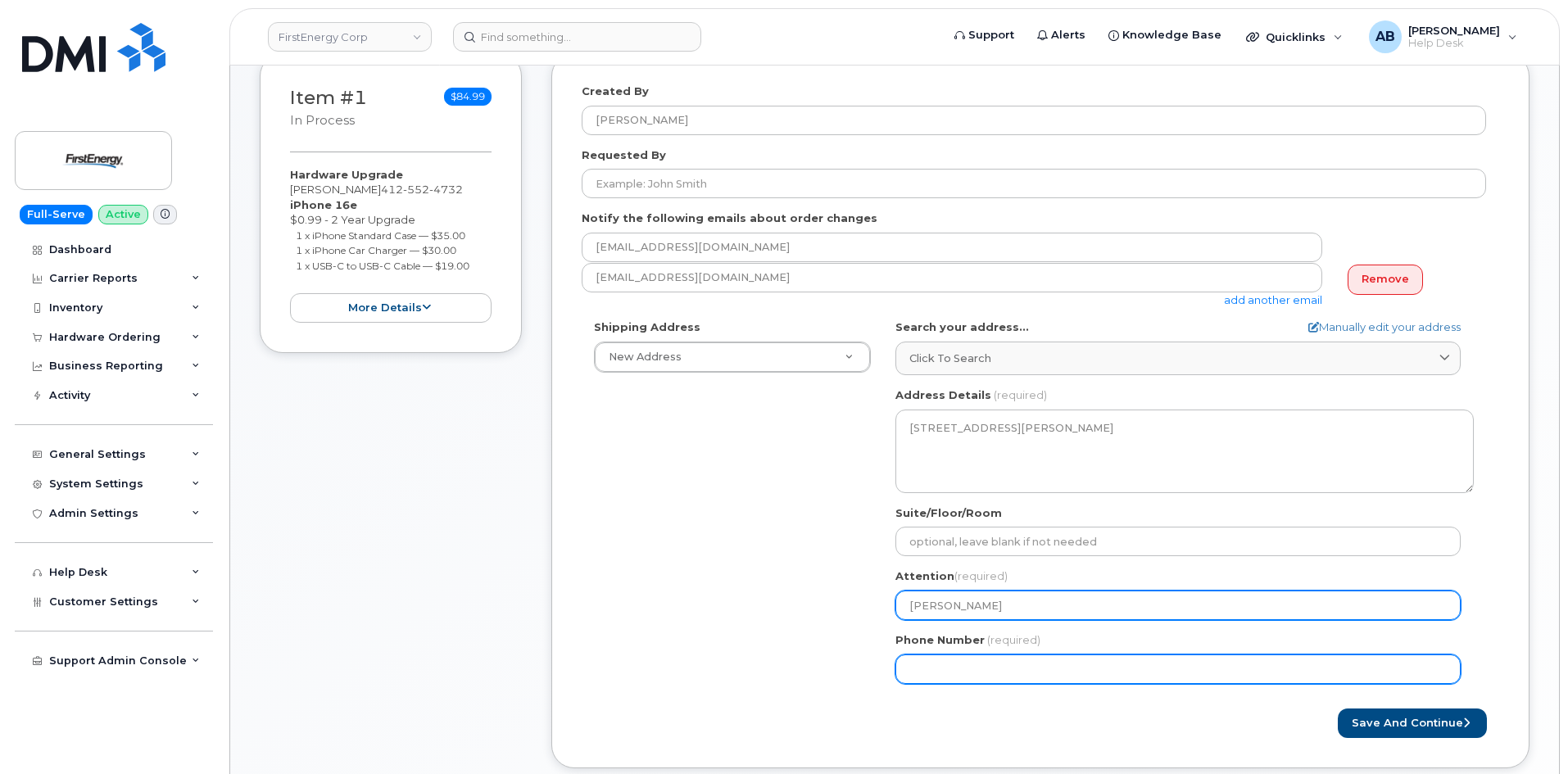
type input "[PERSON_NAME]"
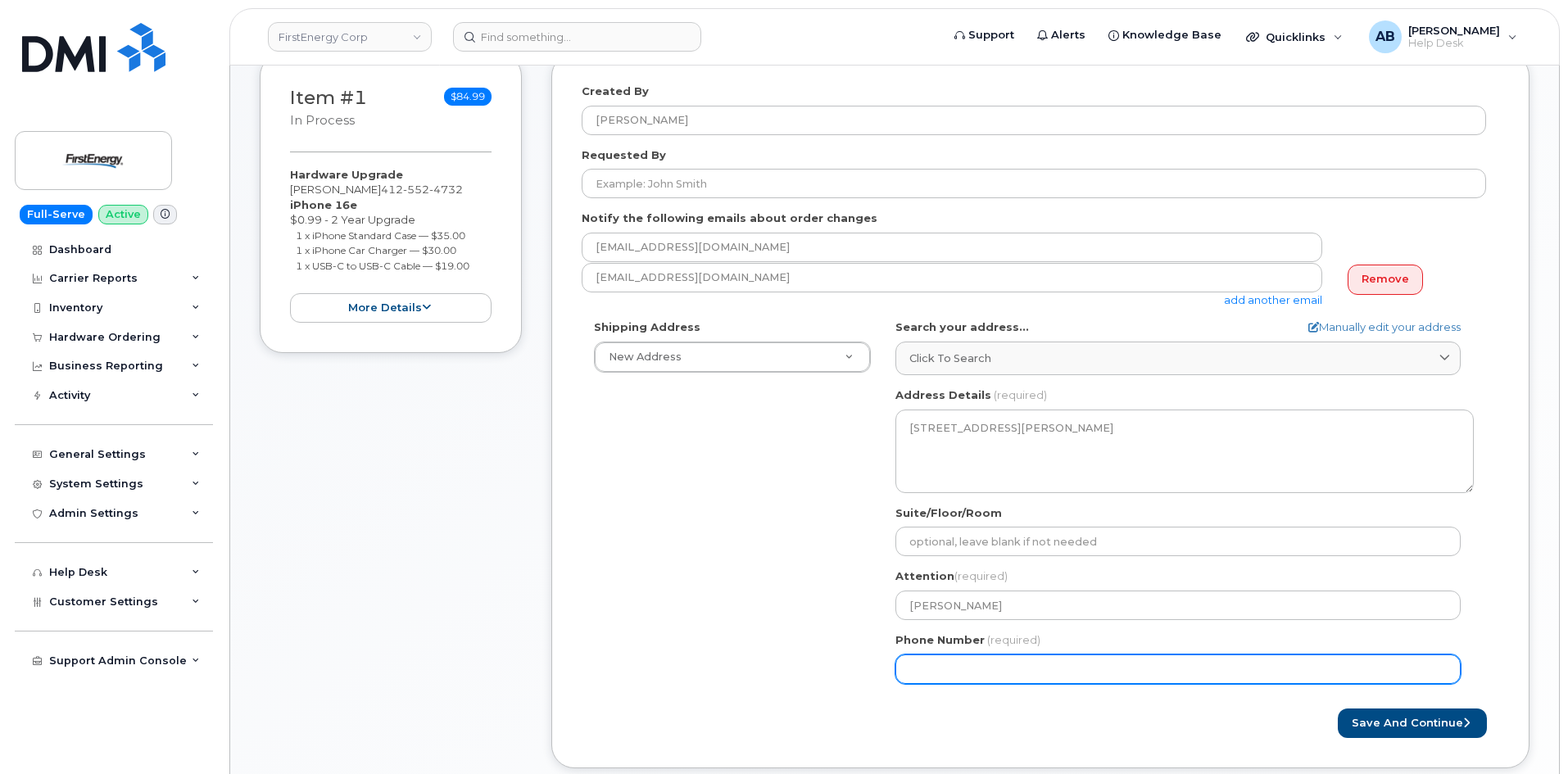
click at [985, 678] on input "Phone Number" at bounding box center [1178, 668] width 565 height 29
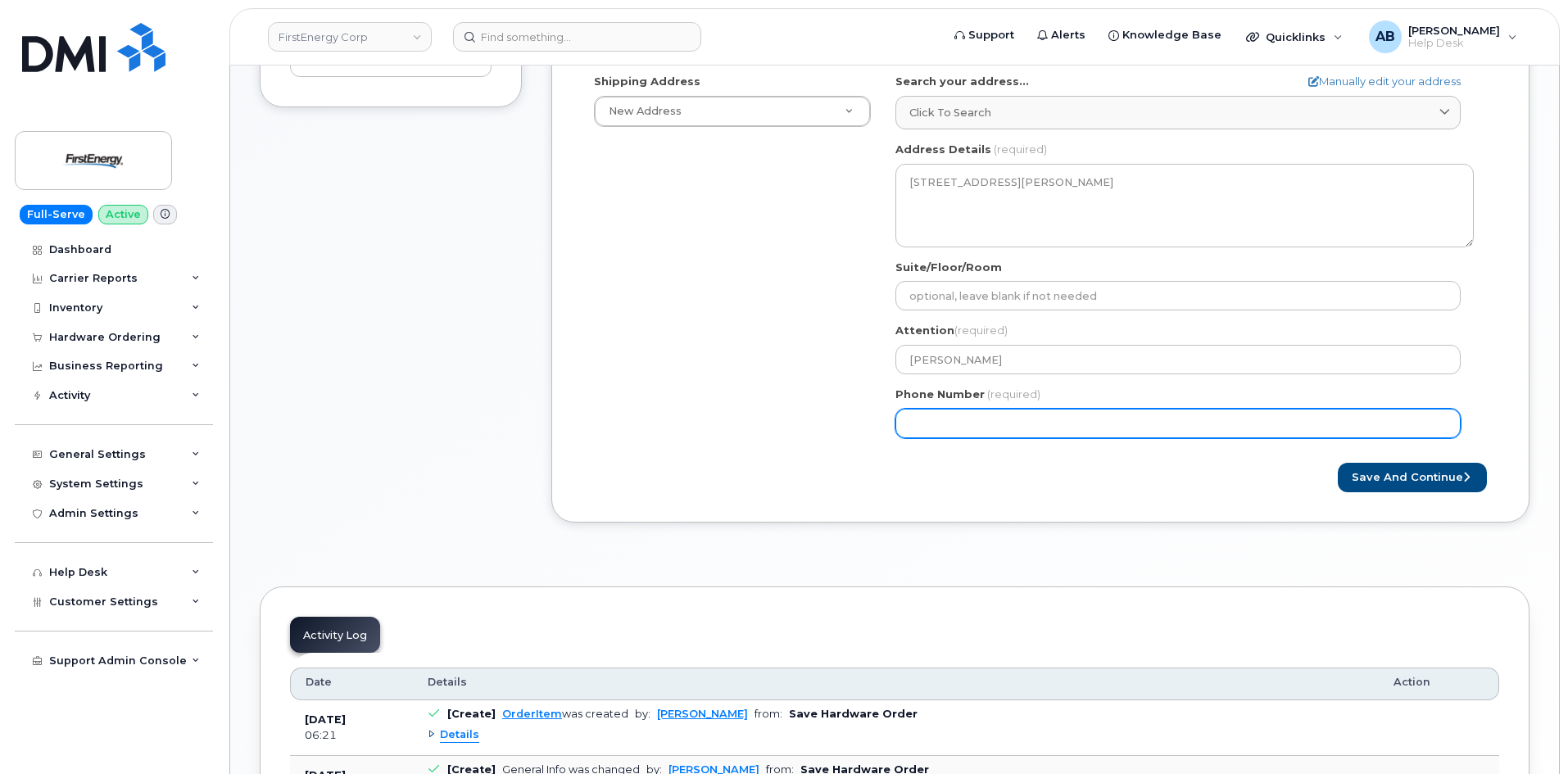
scroll to position [491, 0]
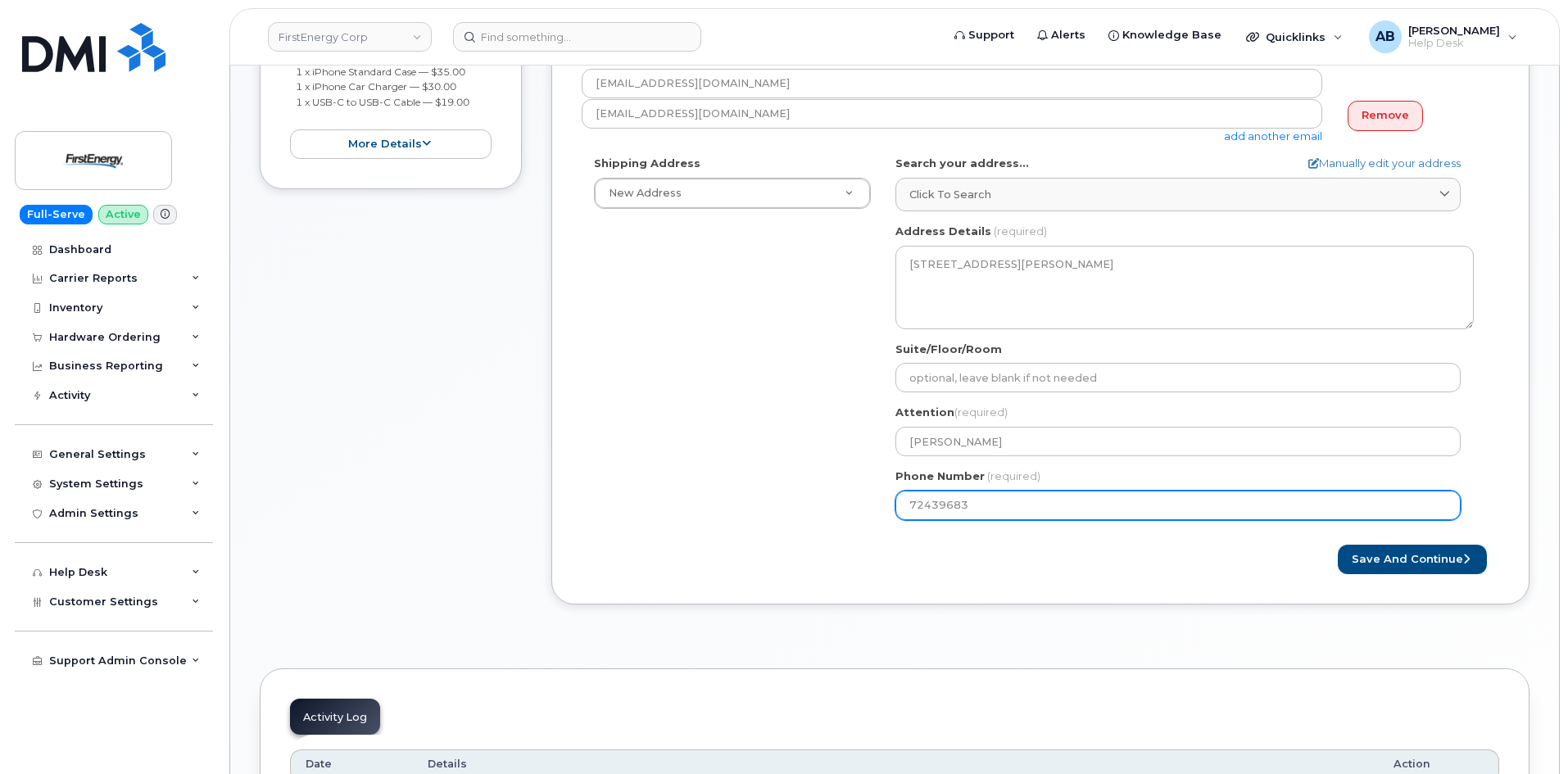
type input "724396838"
select select
type input "7243968385"
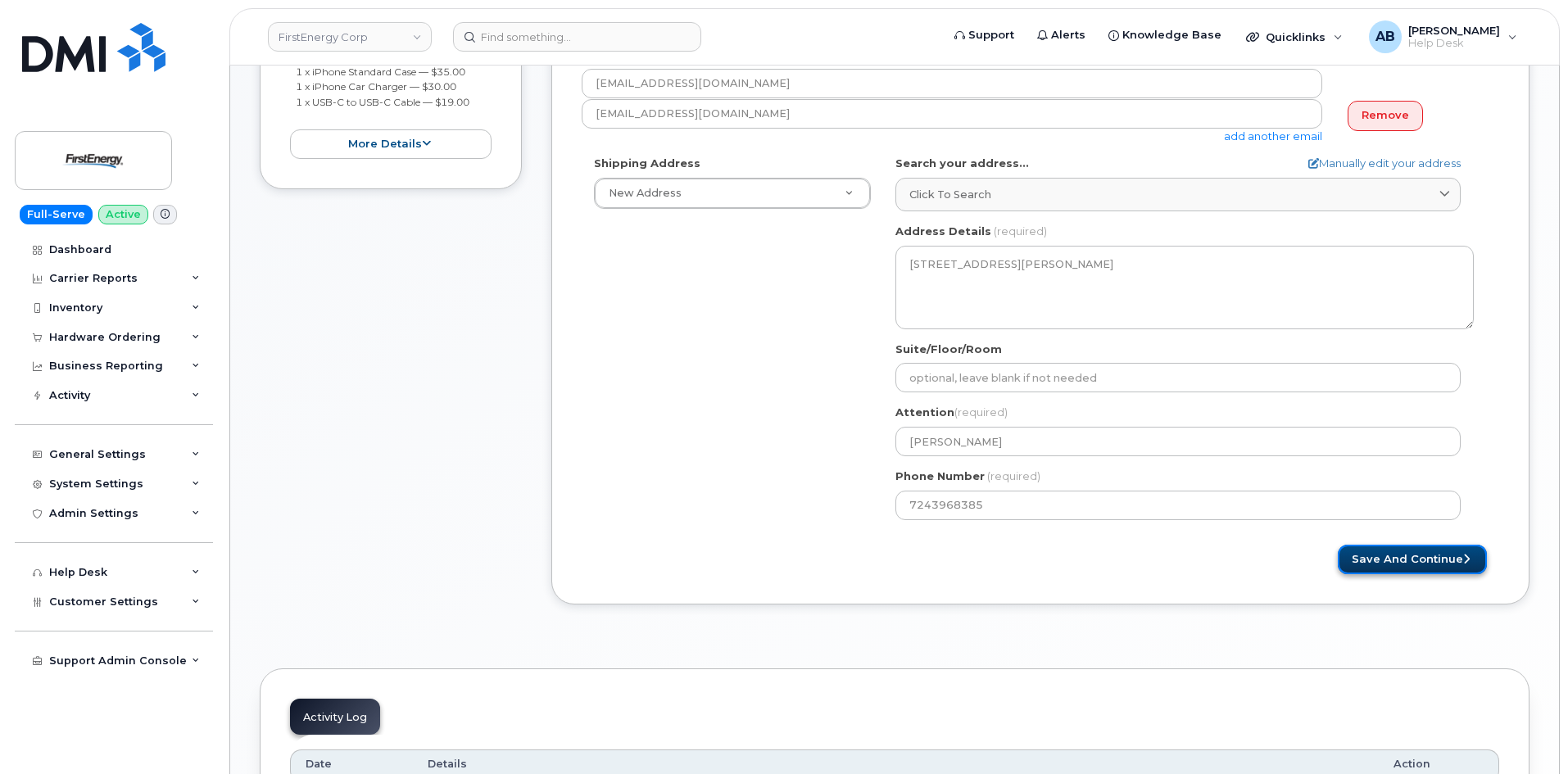
click at [1378, 560] on button "Save and Continue" at bounding box center [1412, 560] width 149 height 30
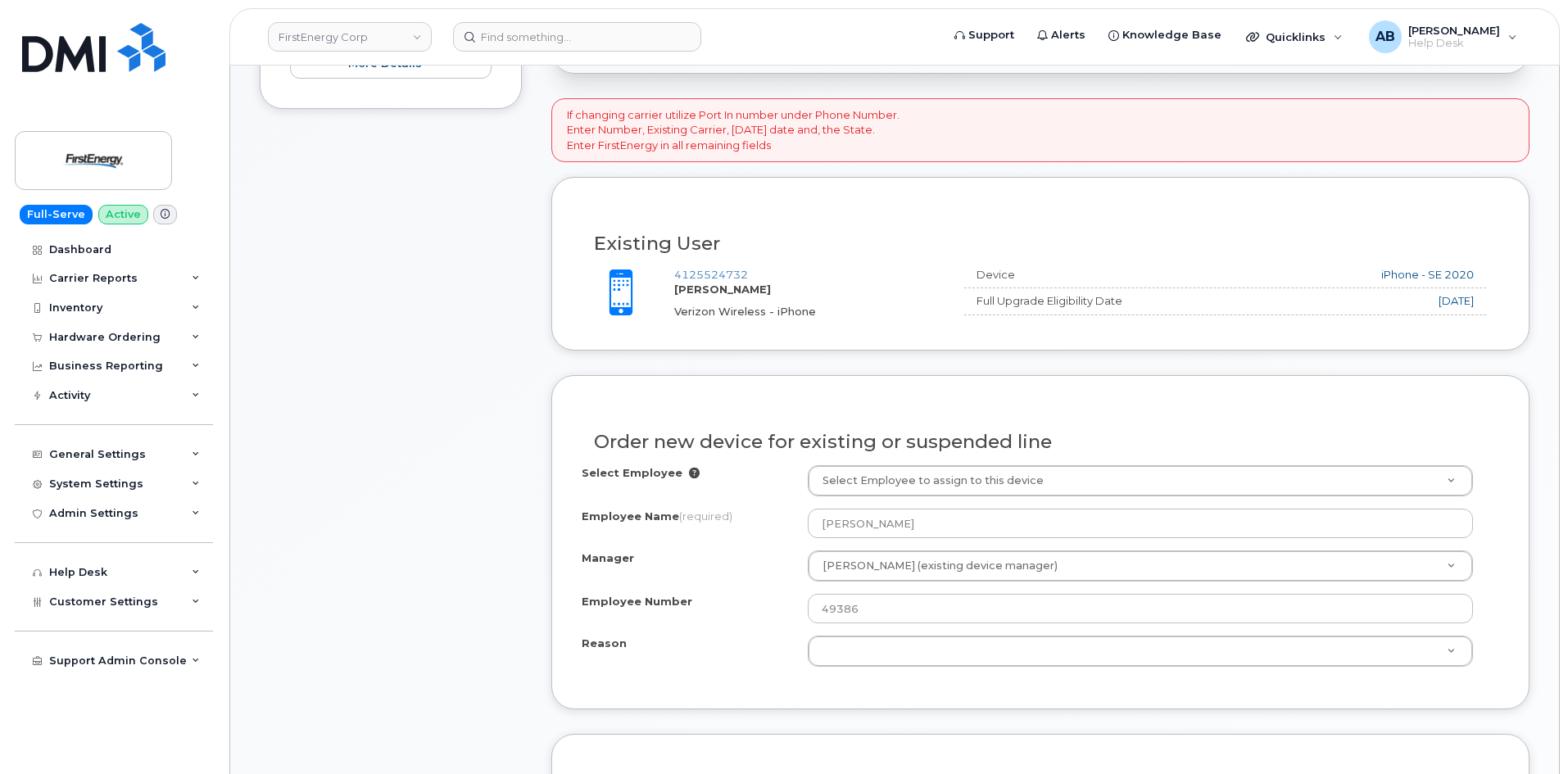
scroll to position [737, 0]
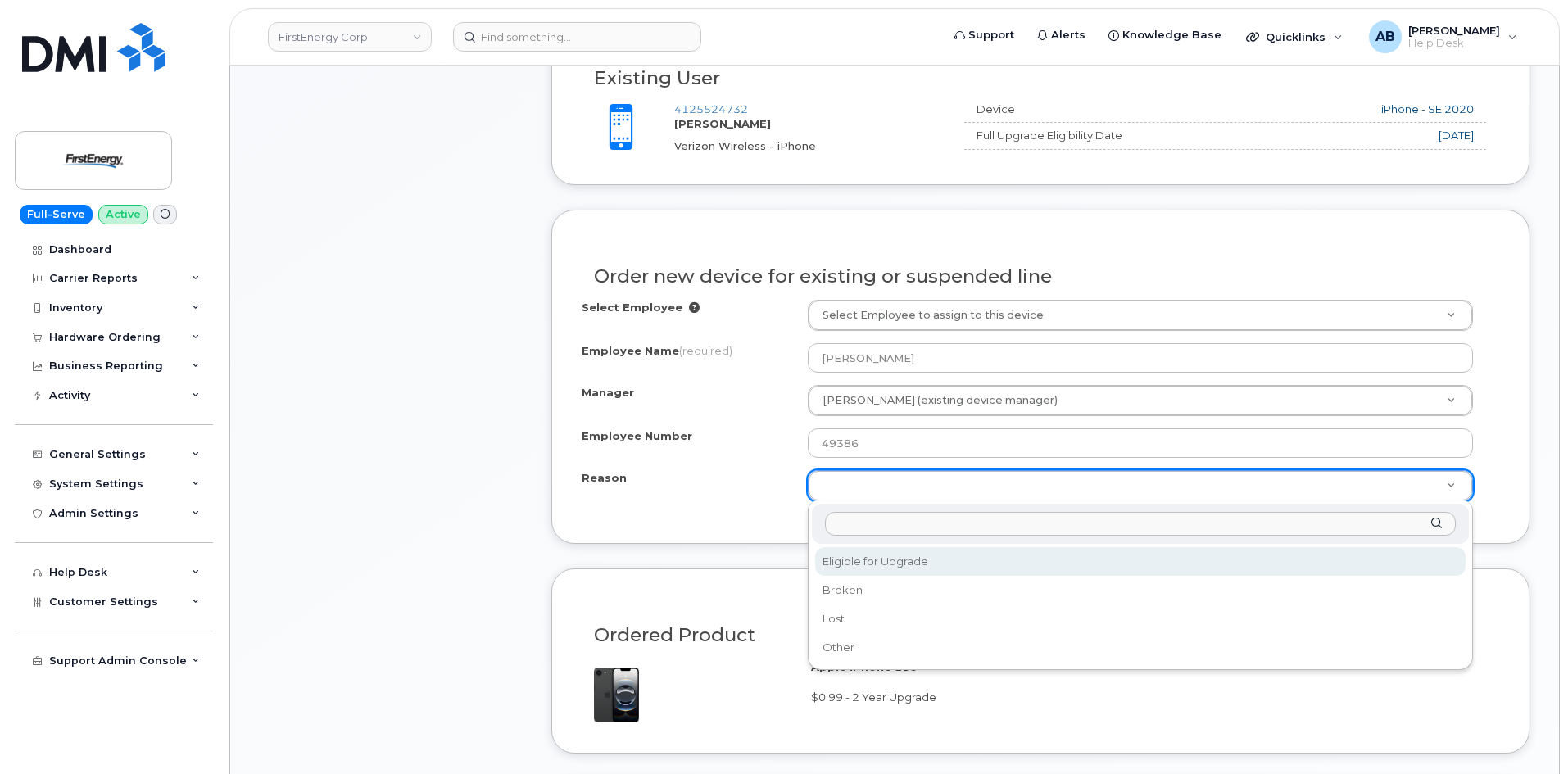
drag, startPoint x: 862, startPoint y: 563, endPoint x: 831, endPoint y: 555, distance: 32.0
select select "eligible_for_upgrade"
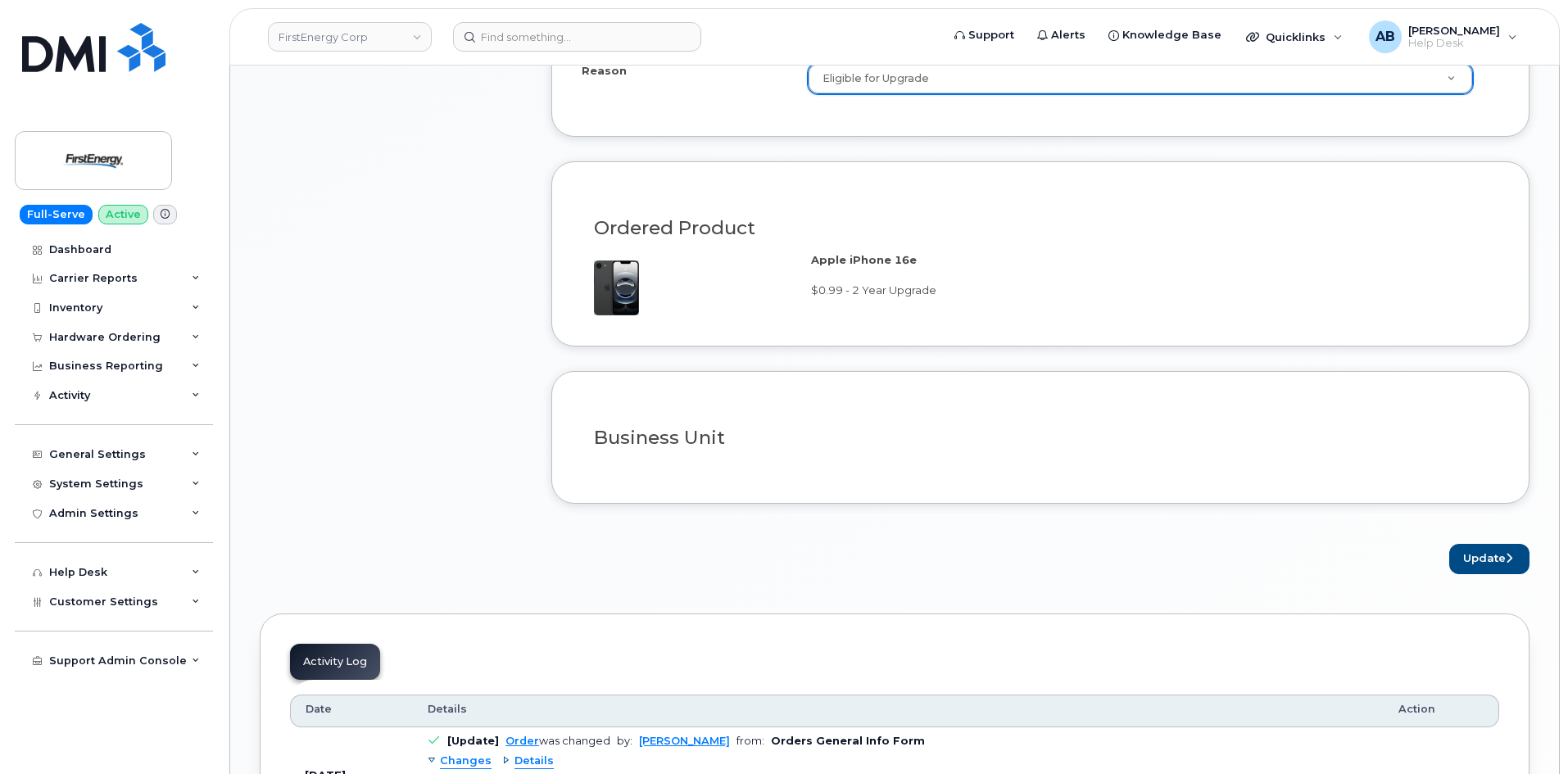
scroll to position [1229, 0]
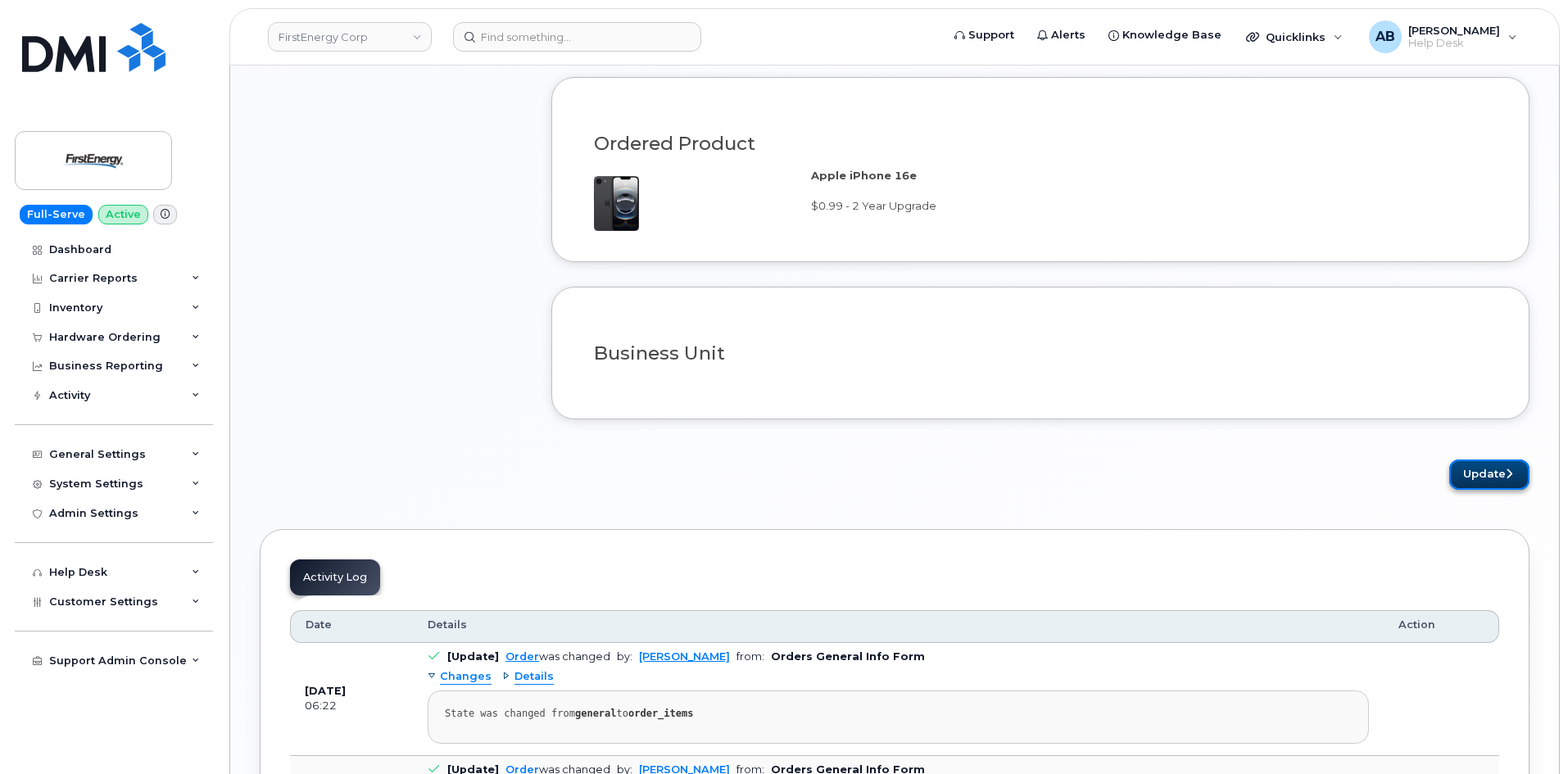
click at [1481, 470] on button "Update" at bounding box center [1489, 475] width 81 height 30
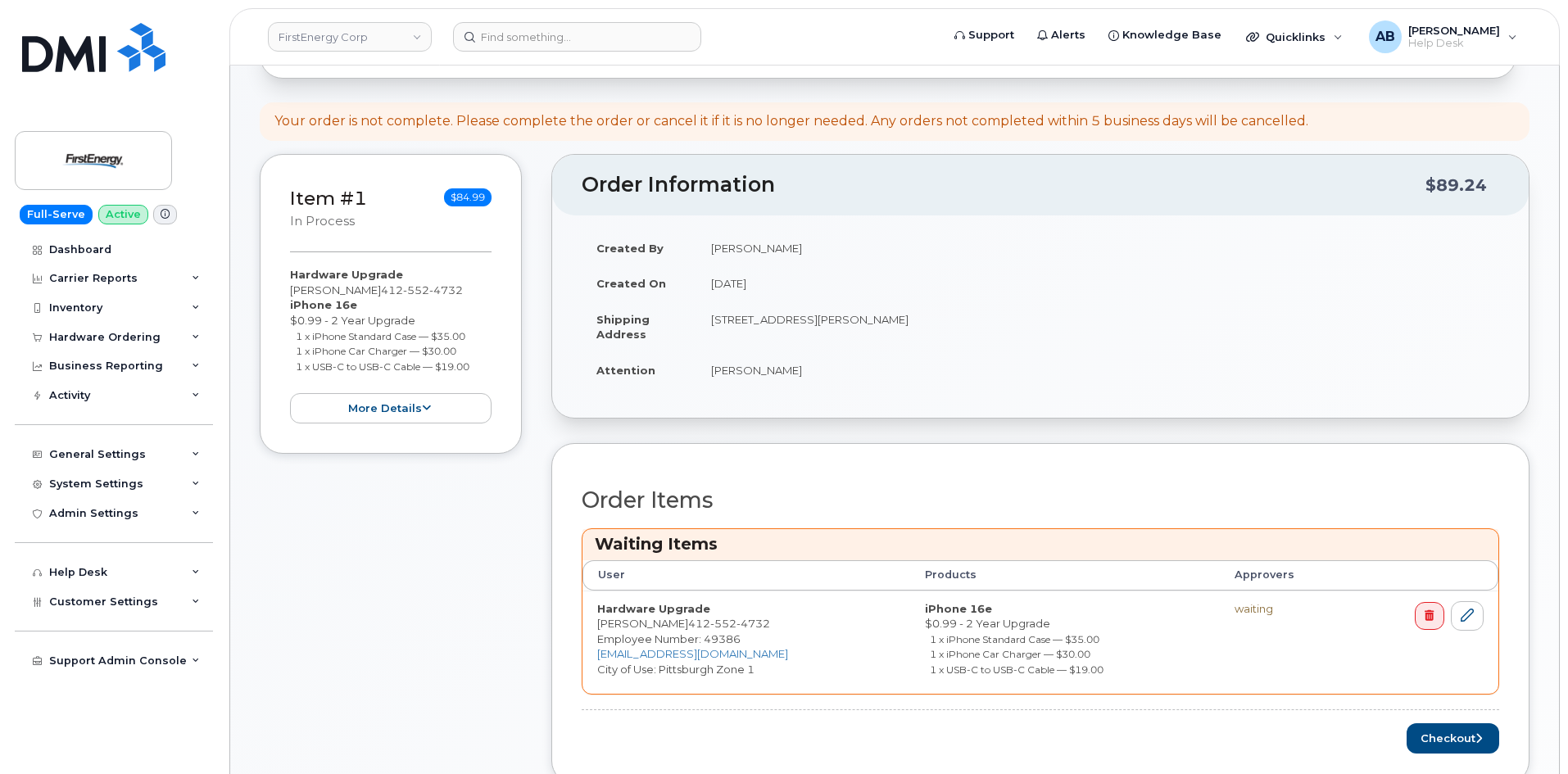
scroll to position [574, 0]
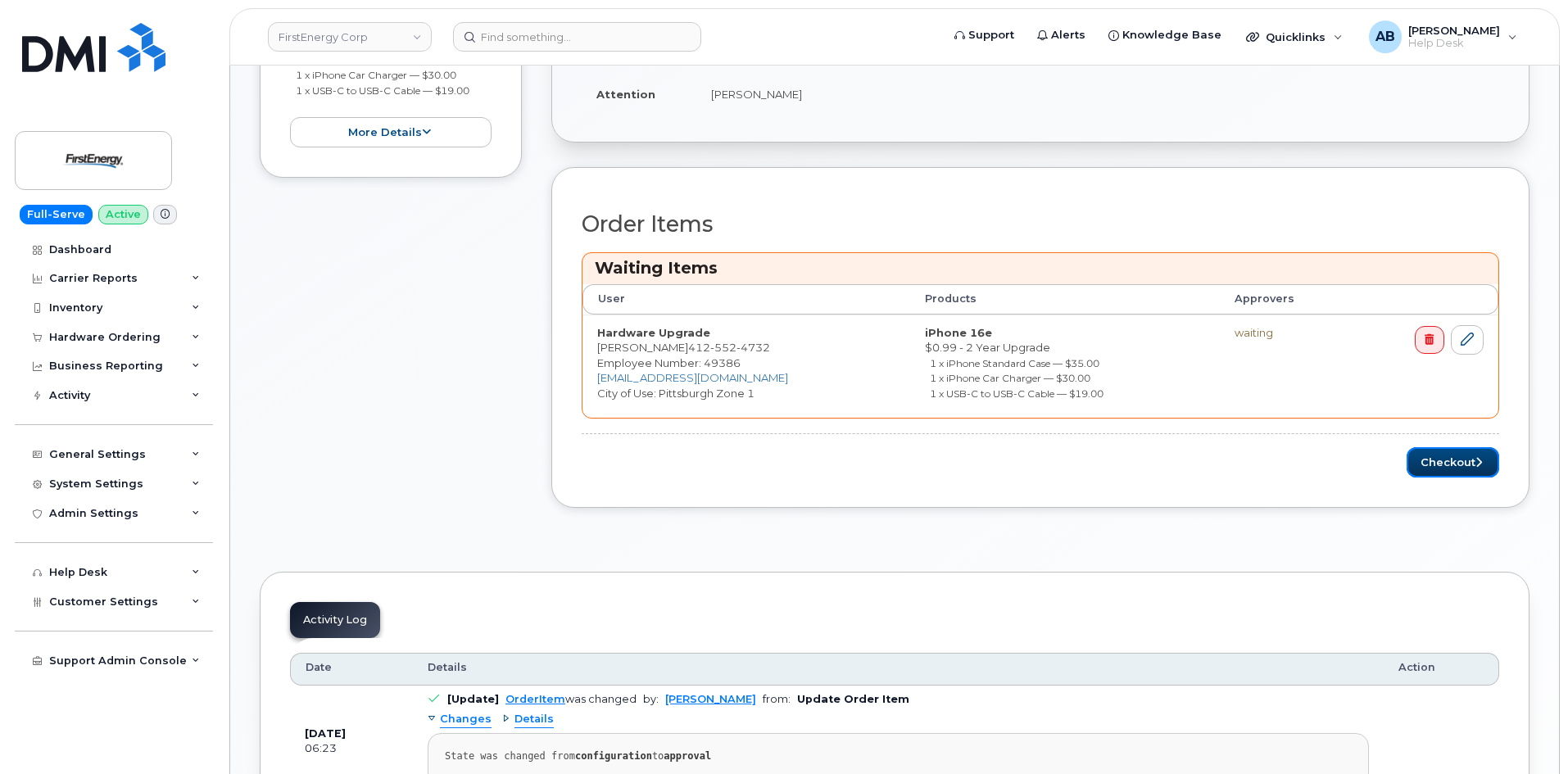
drag, startPoint x: 1445, startPoint y: 463, endPoint x: 1346, endPoint y: 470, distance: 99.2
click at [1445, 463] on button "Checkout" at bounding box center [1452, 462] width 92 height 30
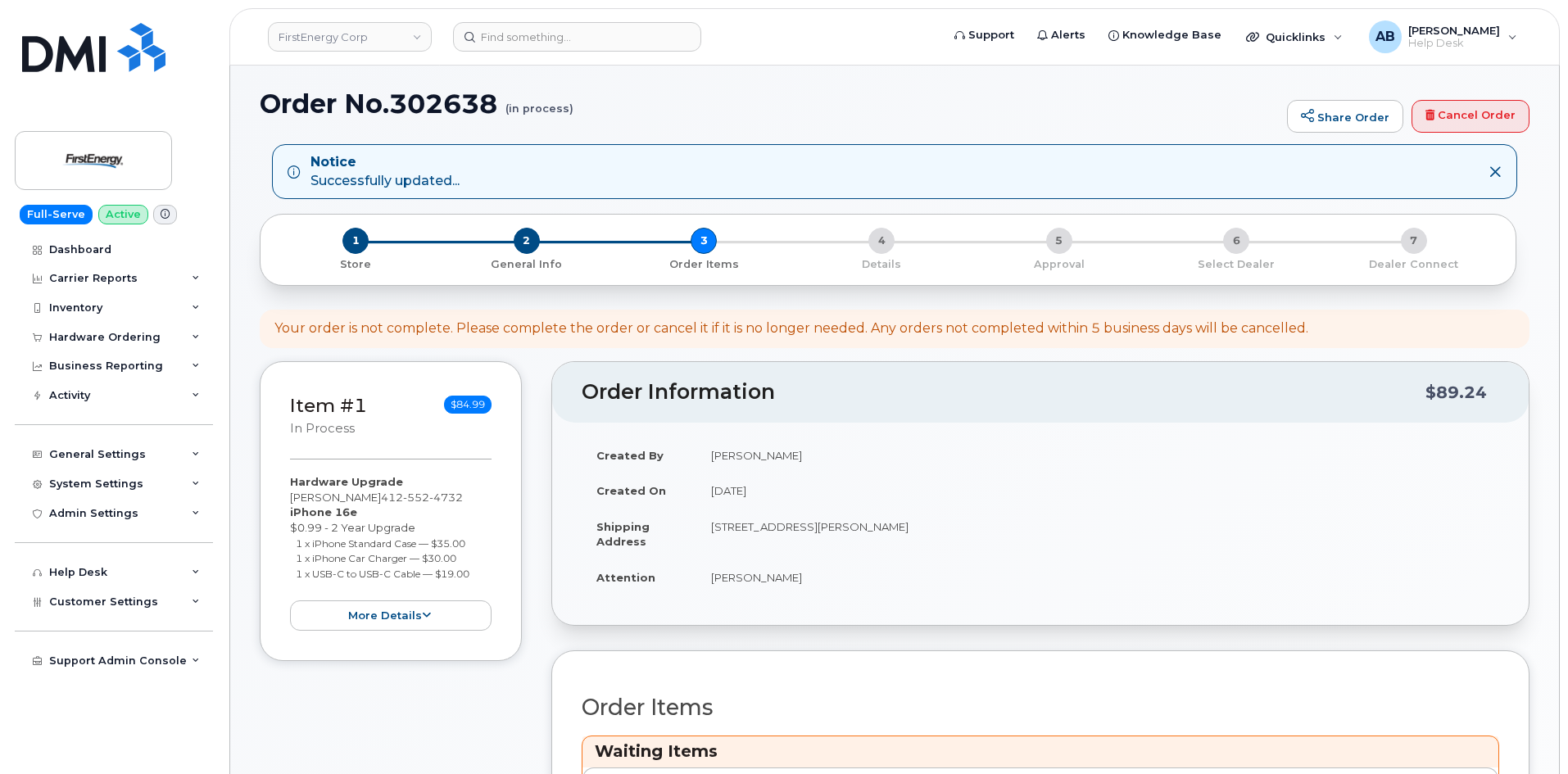
scroll to position [0, 0]
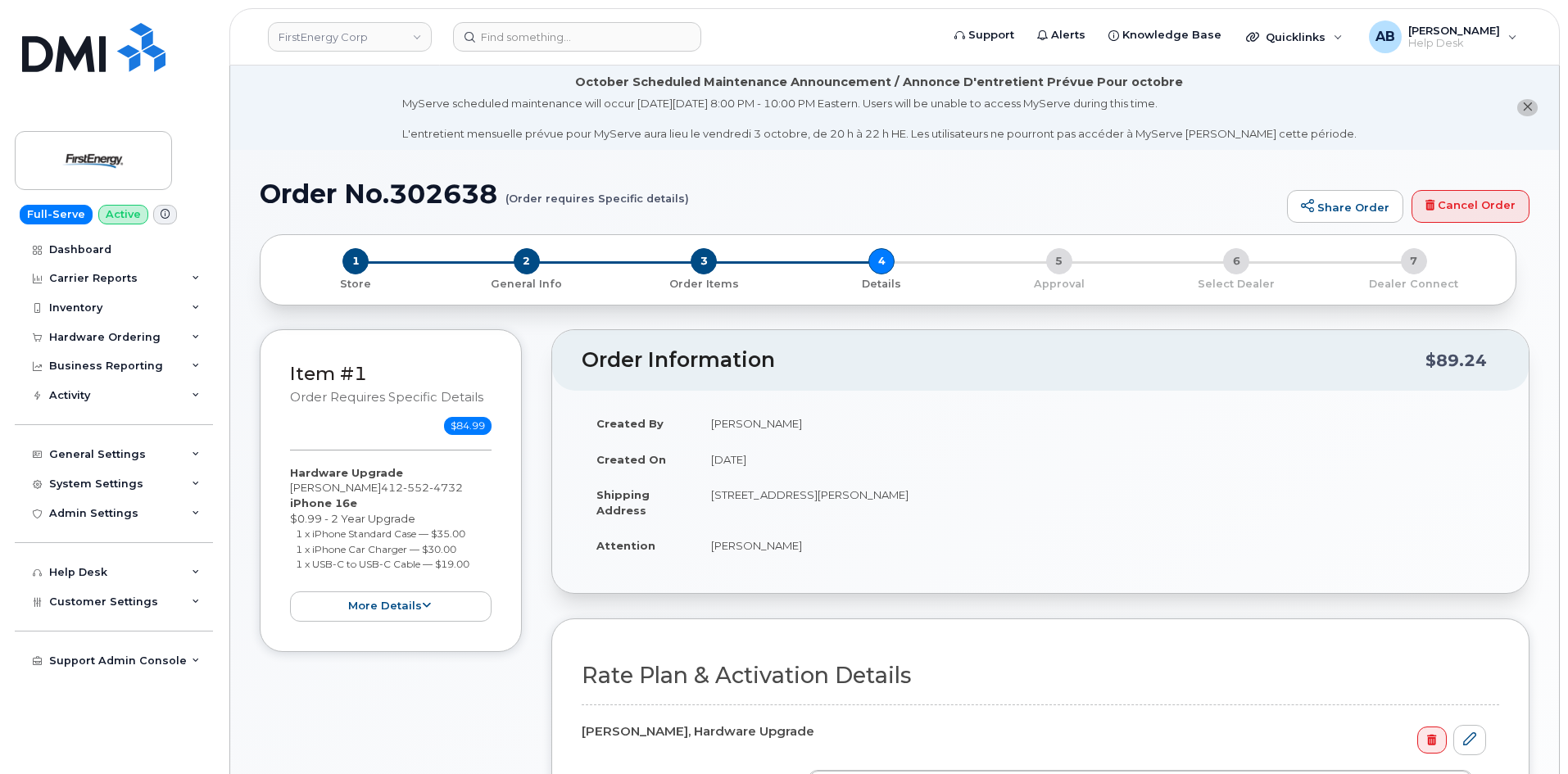
drag, startPoint x: 259, startPoint y: 113, endPoint x: 275, endPoint y: 113, distance: 16.0
click at [275, 113] on li "October Scheduled Maintenance Announcement / Annonce D'entretient Prévue Pour o…" at bounding box center [895, 107] width 1329 height 84
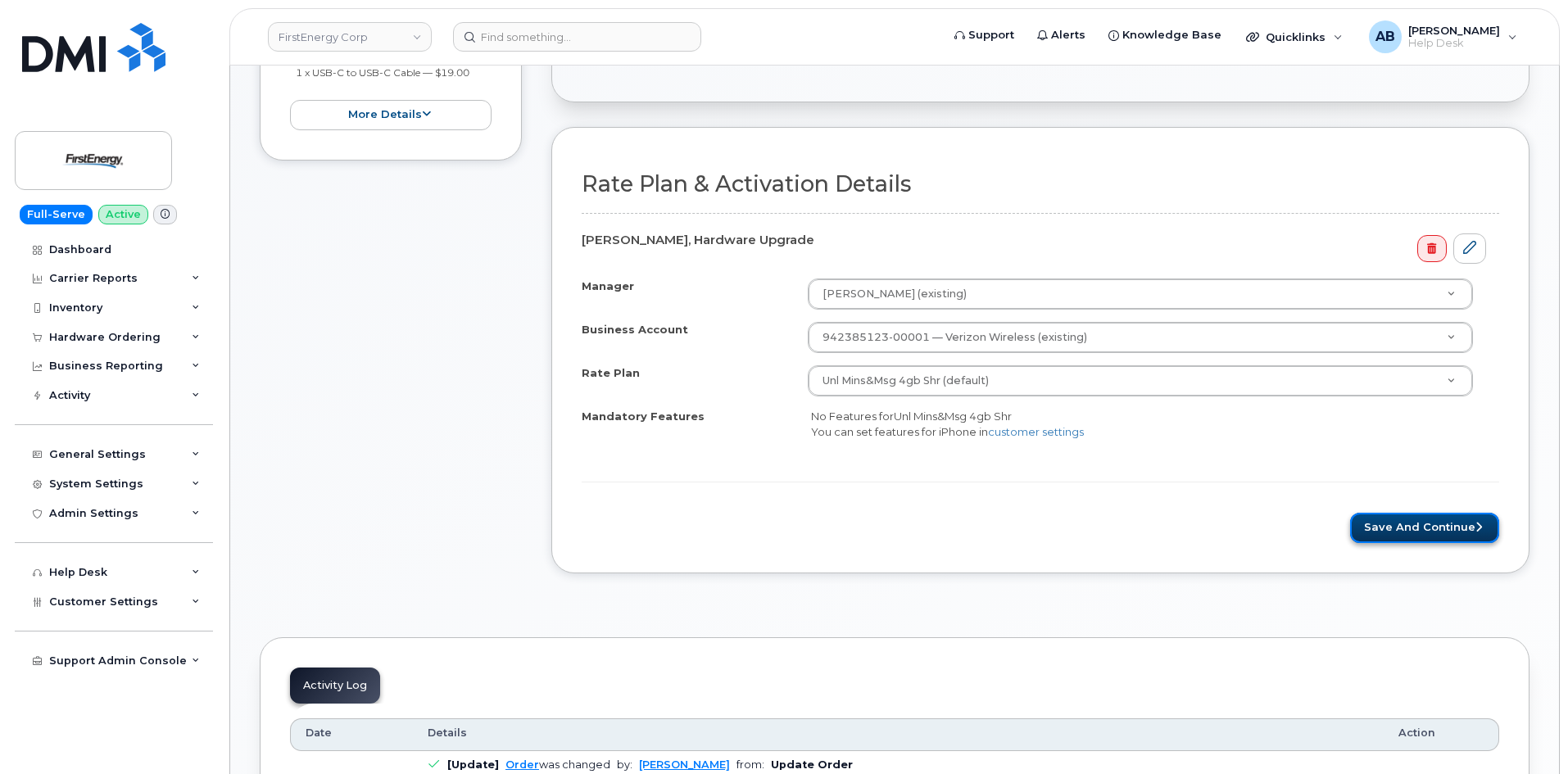
click at [1399, 520] on button "Save and Continue" at bounding box center [1424, 528] width 149 height 30
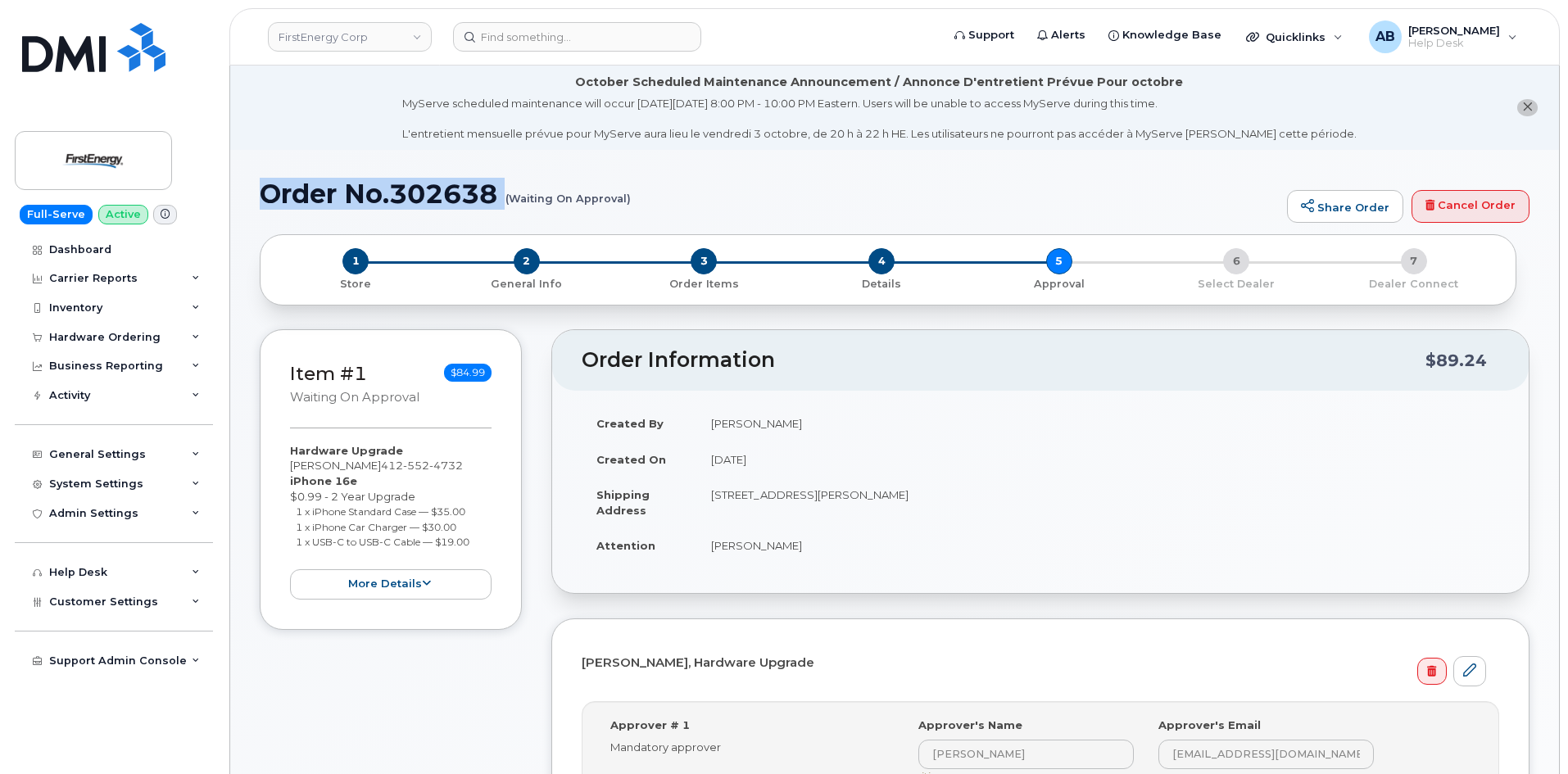
drag, startPoint x: 257, startPoint y: 192, endPoint x: 489, endPoint y: 210, distance: 232.7
copy h1 "Order No.302638"
click at [658, 195] on h1 "Order No.302638 (Waiting On Approval)" at bounding box center [769, 194] width 1019 height 28
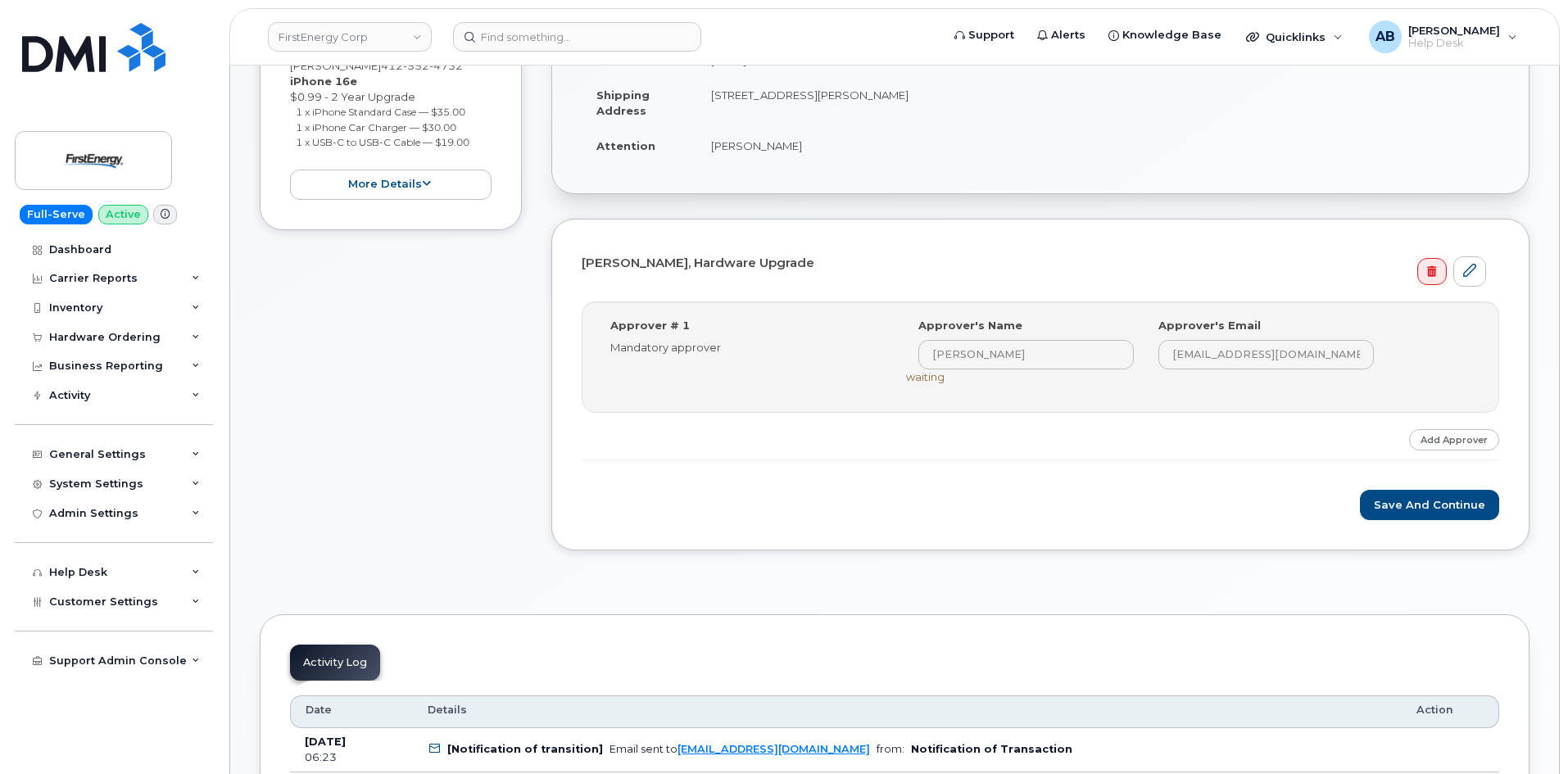
scroll to position [410, 0]
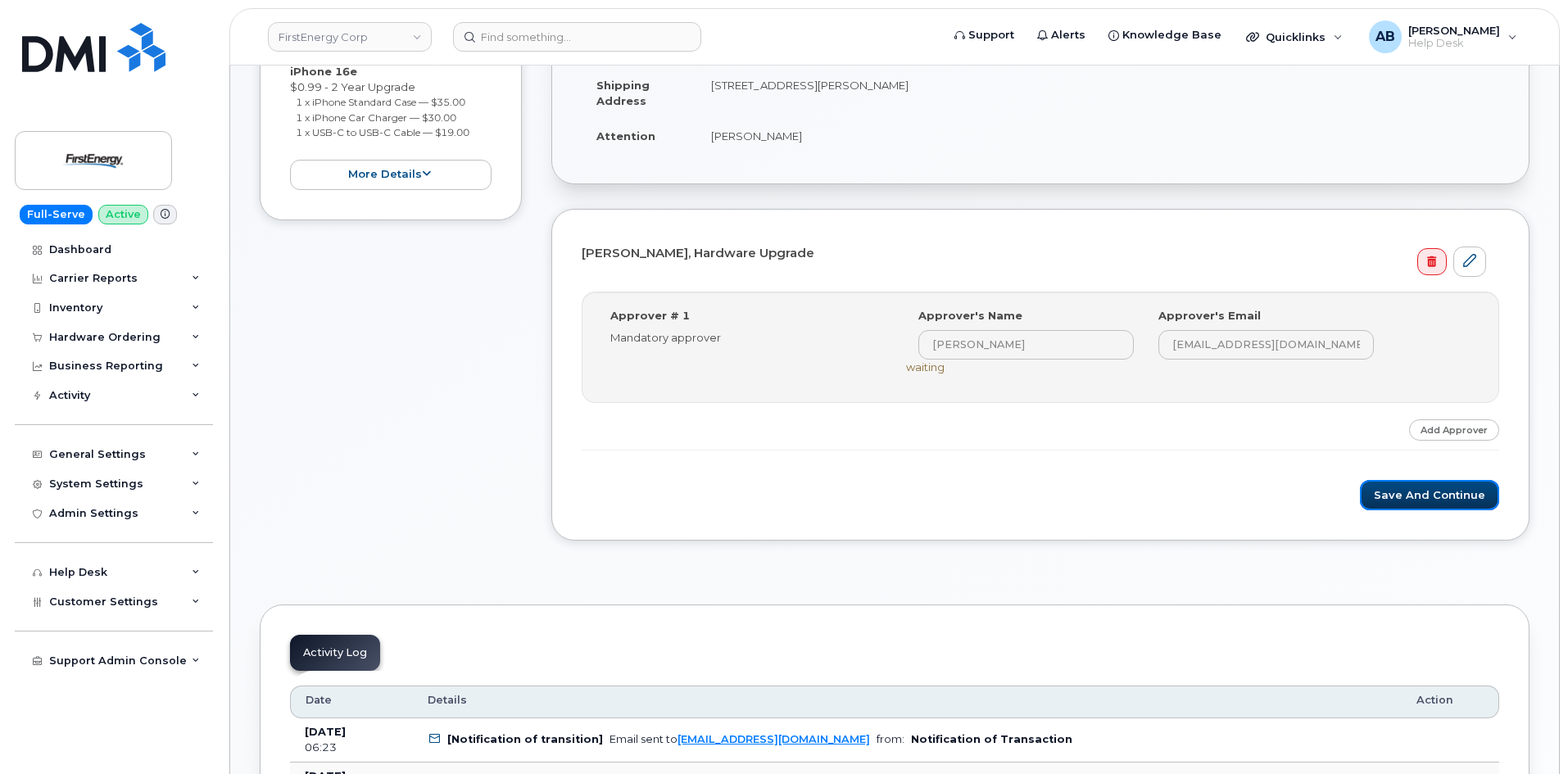
drag, startPoint x: 1378, startPoint y: 494, endPoint x: 1235, endPoint y: 503, distance: 143.3
click at [1376, 492] on button "Save and Continue" at bounding box center [1430, 495] width 140 height 30
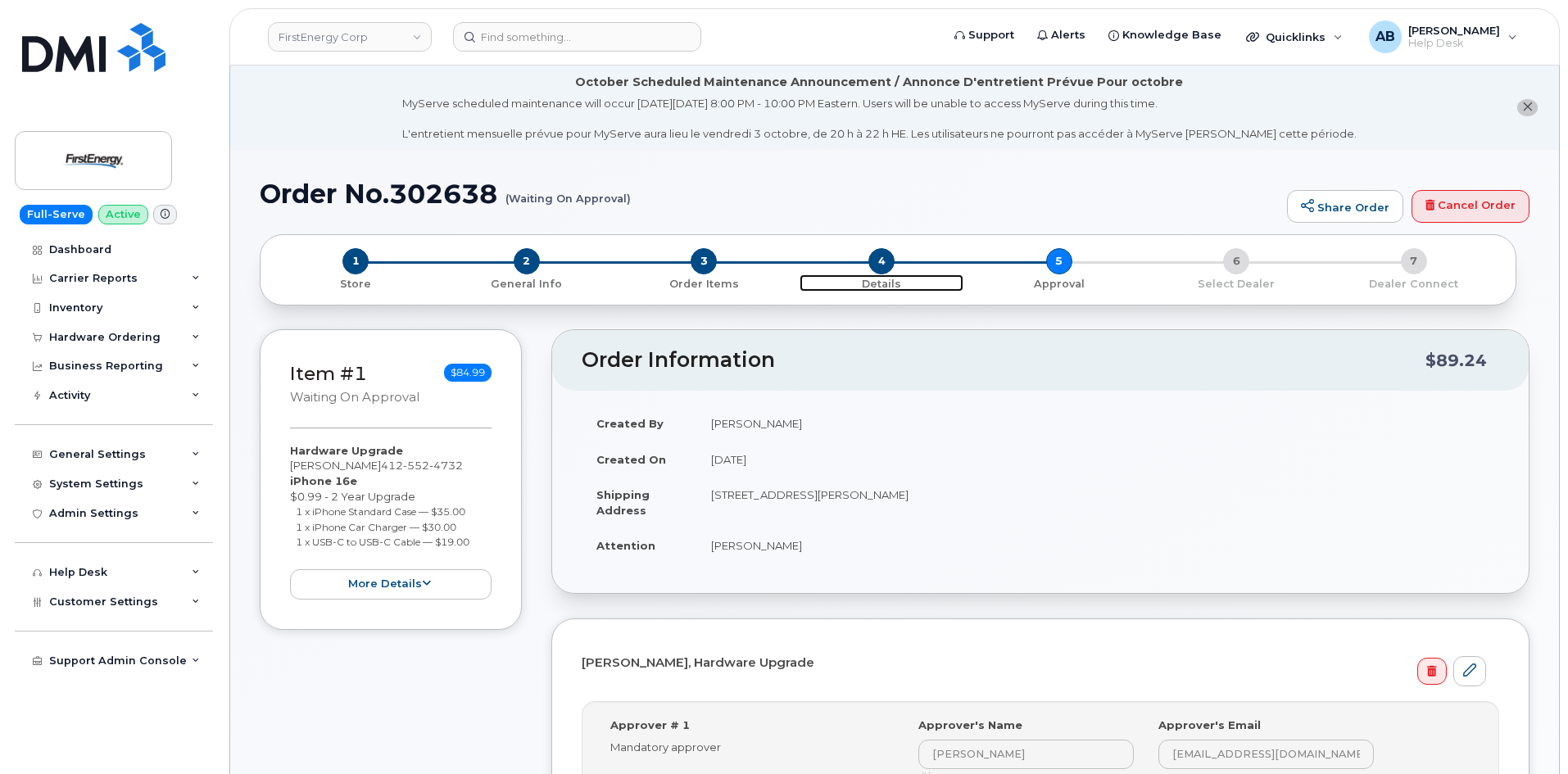
click at [883, 265] on span "4" at bounding box center [882, 262] width 27 height 27
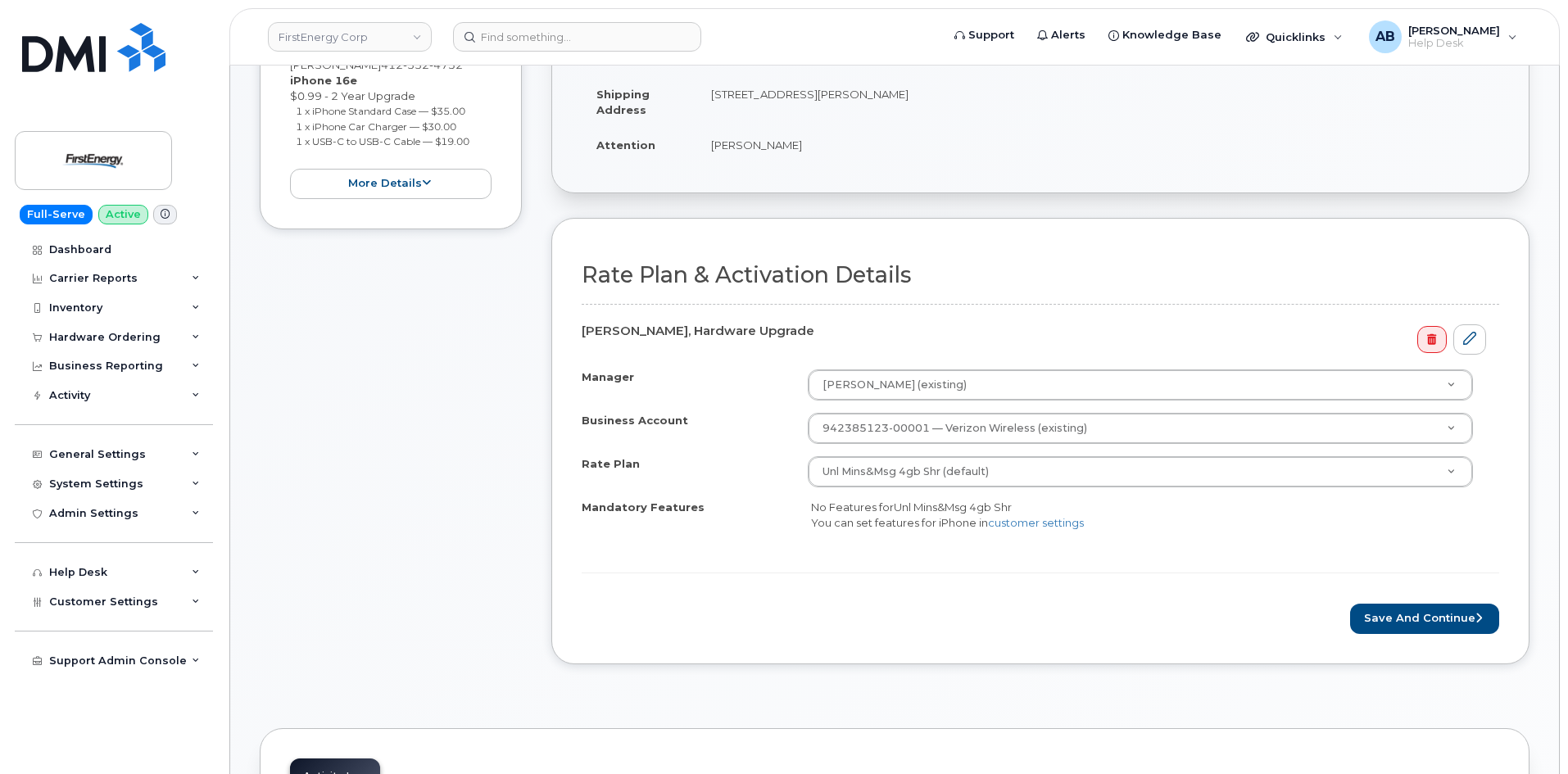
scroll to position [575, 0]
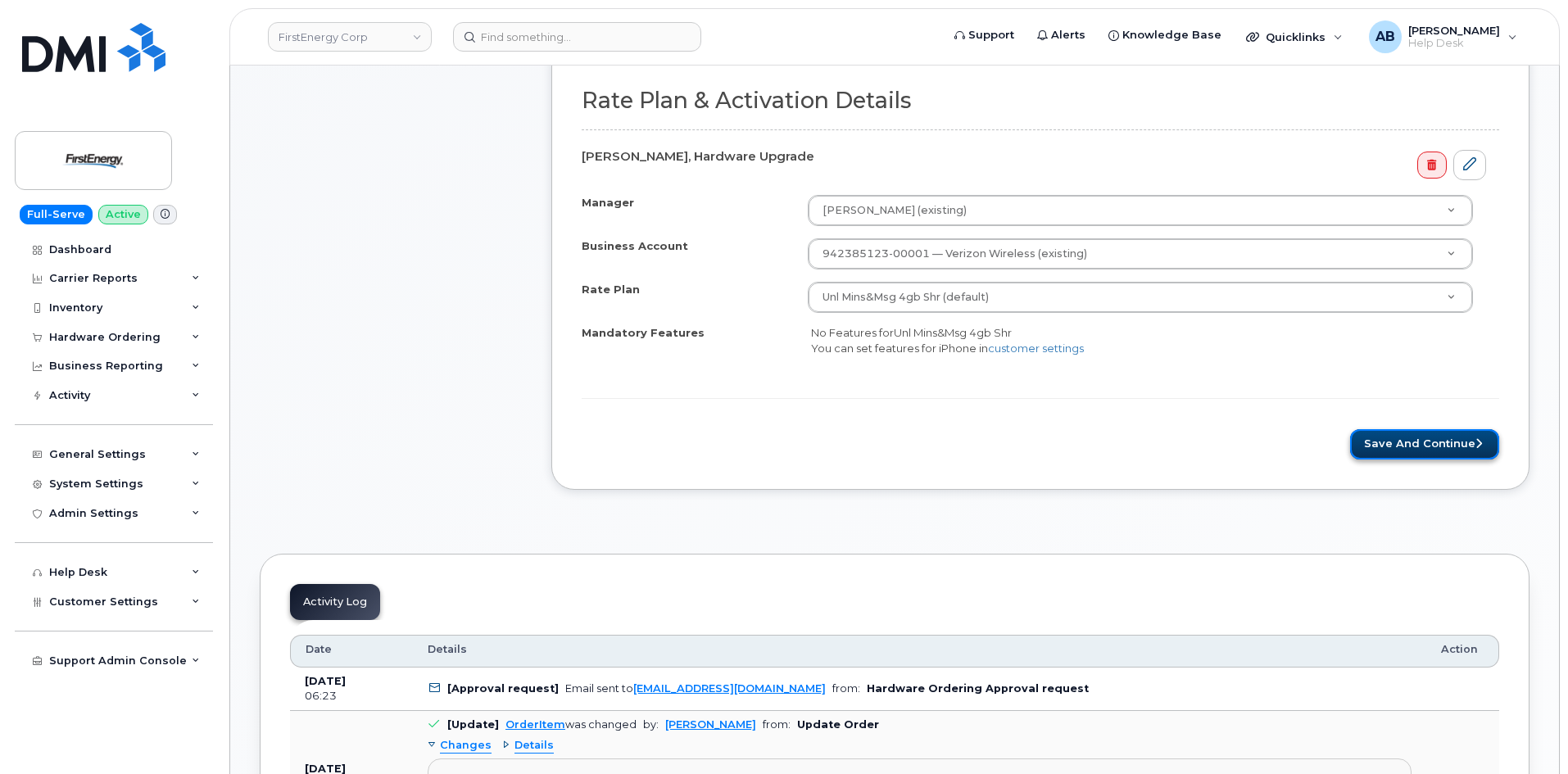
click at [1401, 445] on button "Save and Continue" at bounding box center [1424, 444] width 149 height 30
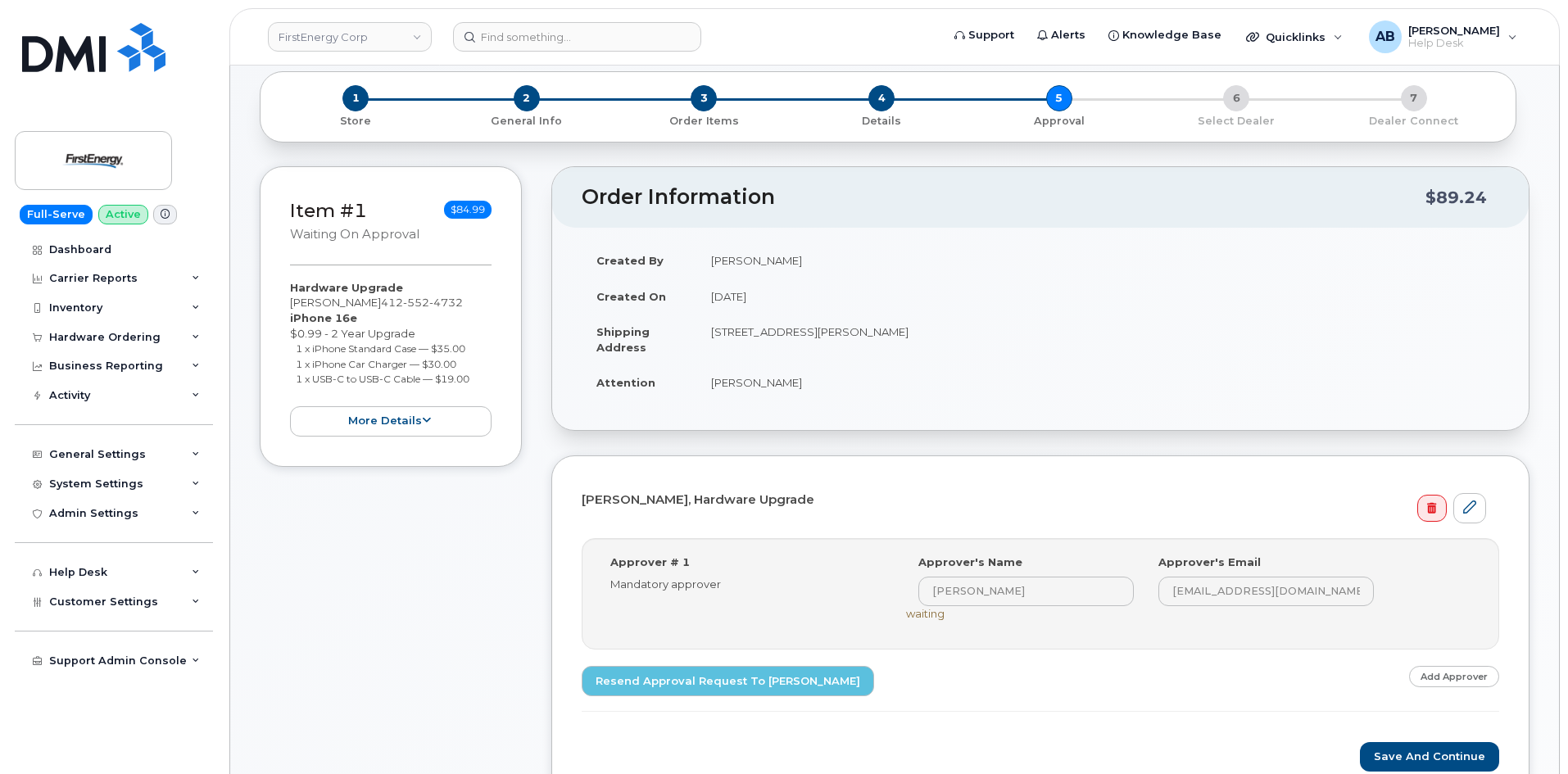
scroll to position [84, 0]
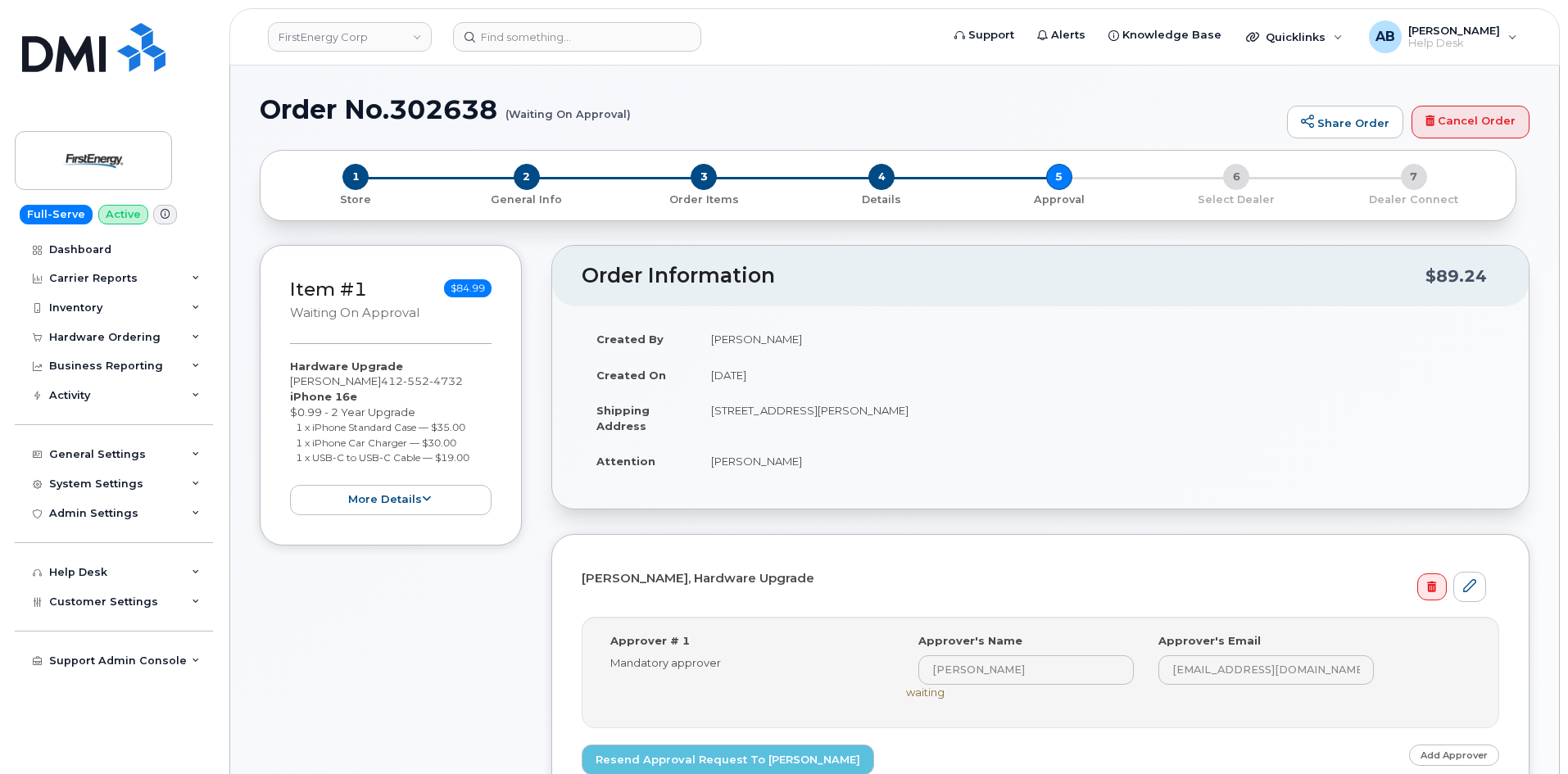
click at [417, 515] on div "Item #1 Waiting On Approval $84.99 Hardware Upgrade [PERSON_NAME] [PHONE_NUMBER…" at bounding box center [390, 395] width 262 height 300
click at [414, 505] on button "more details" at bounding box center [391, 500] width 201 height 30
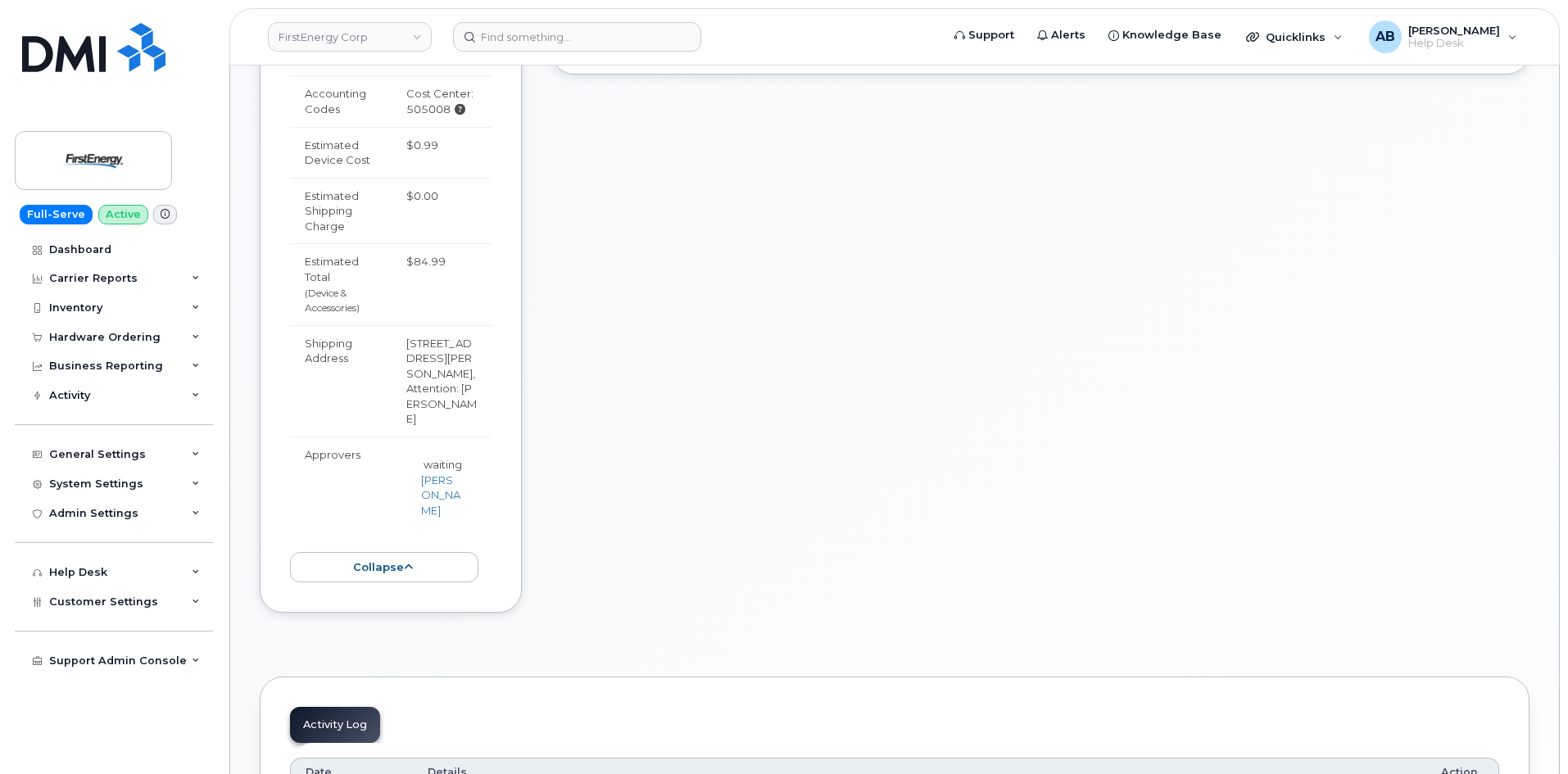
scroll to position [904, 0]
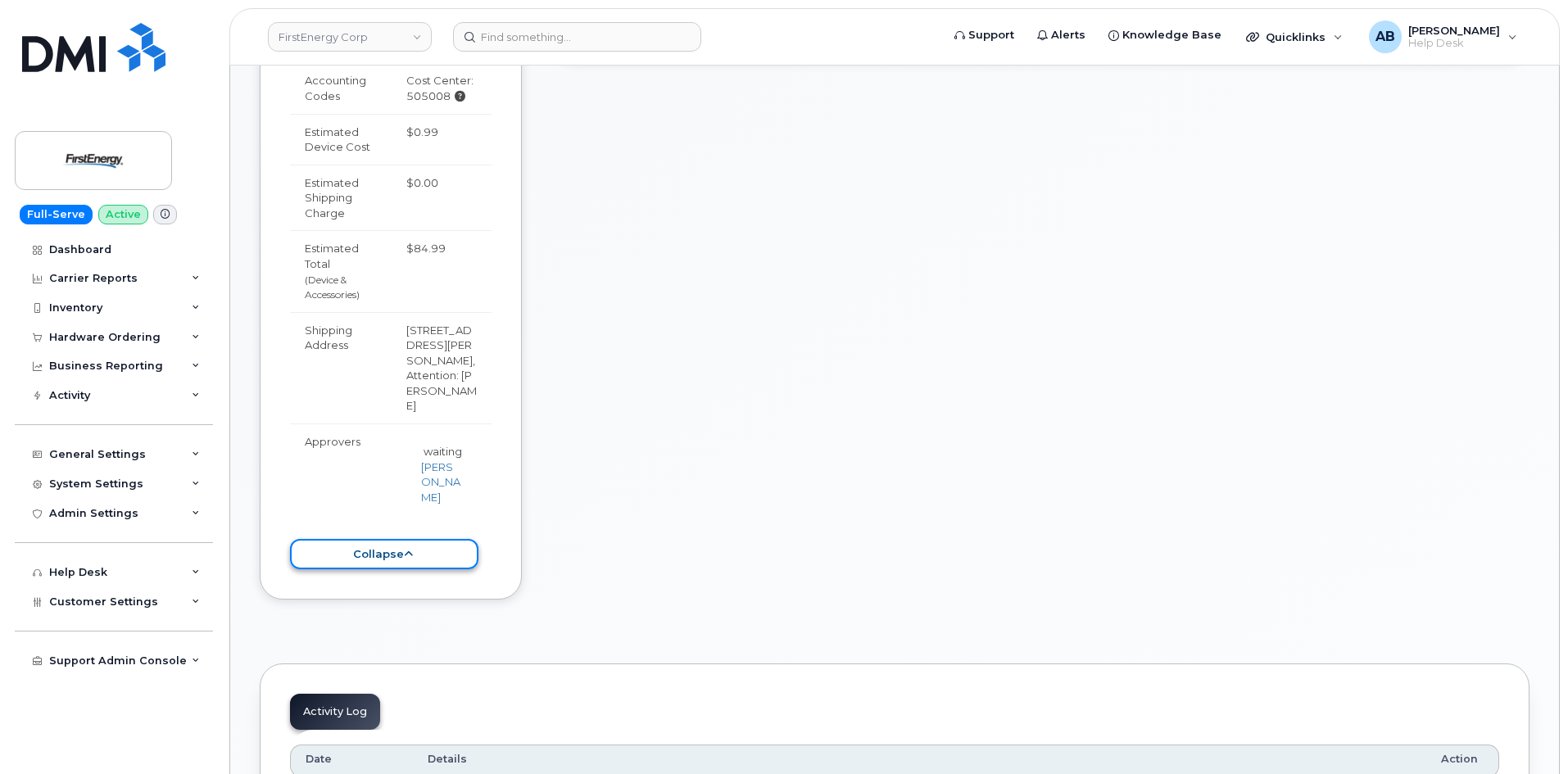
click at [390, 555] on button "collapse" at bounding box center [384, 554] width 189 height 30
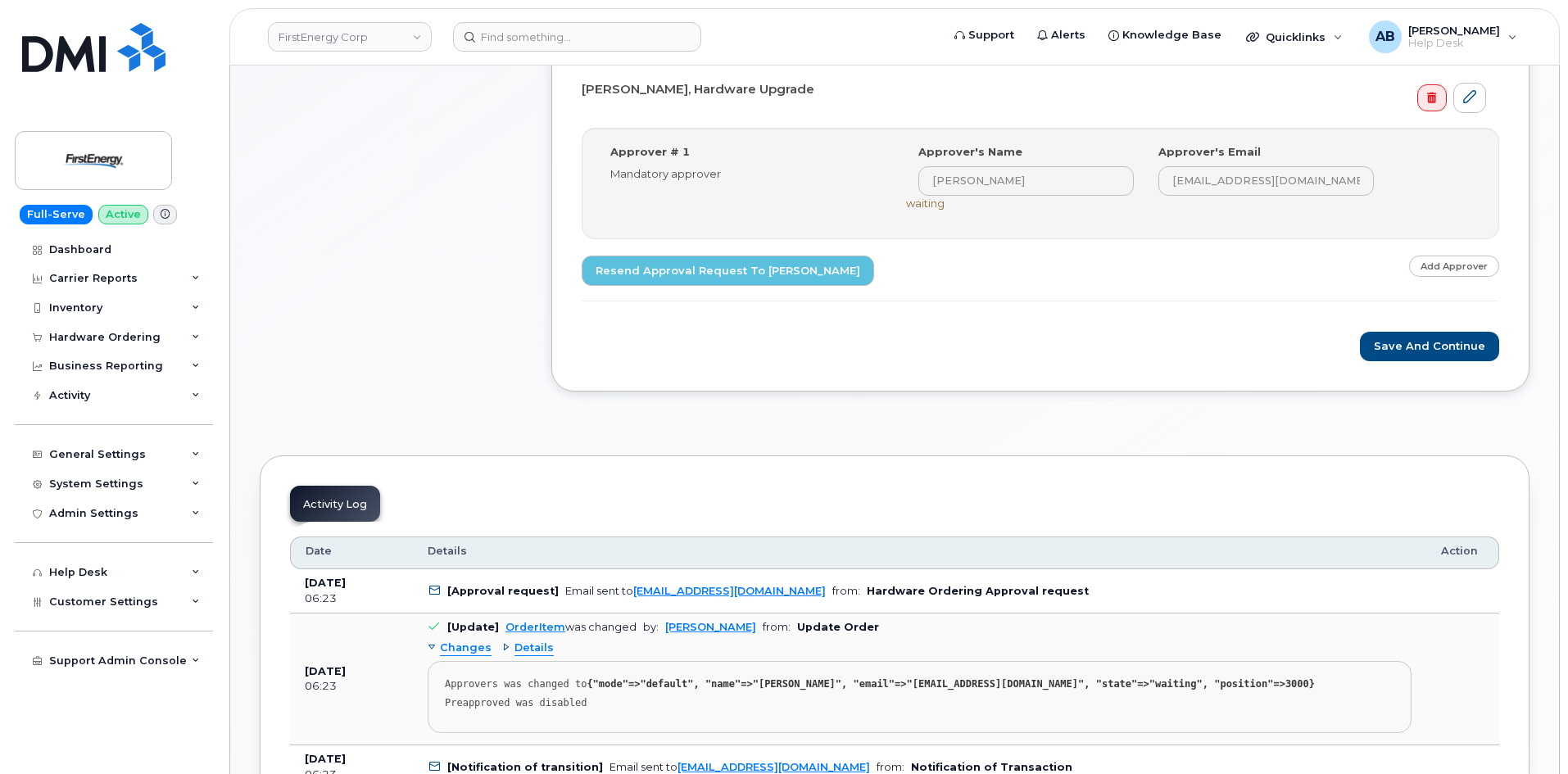
scroll to position [0, 0]
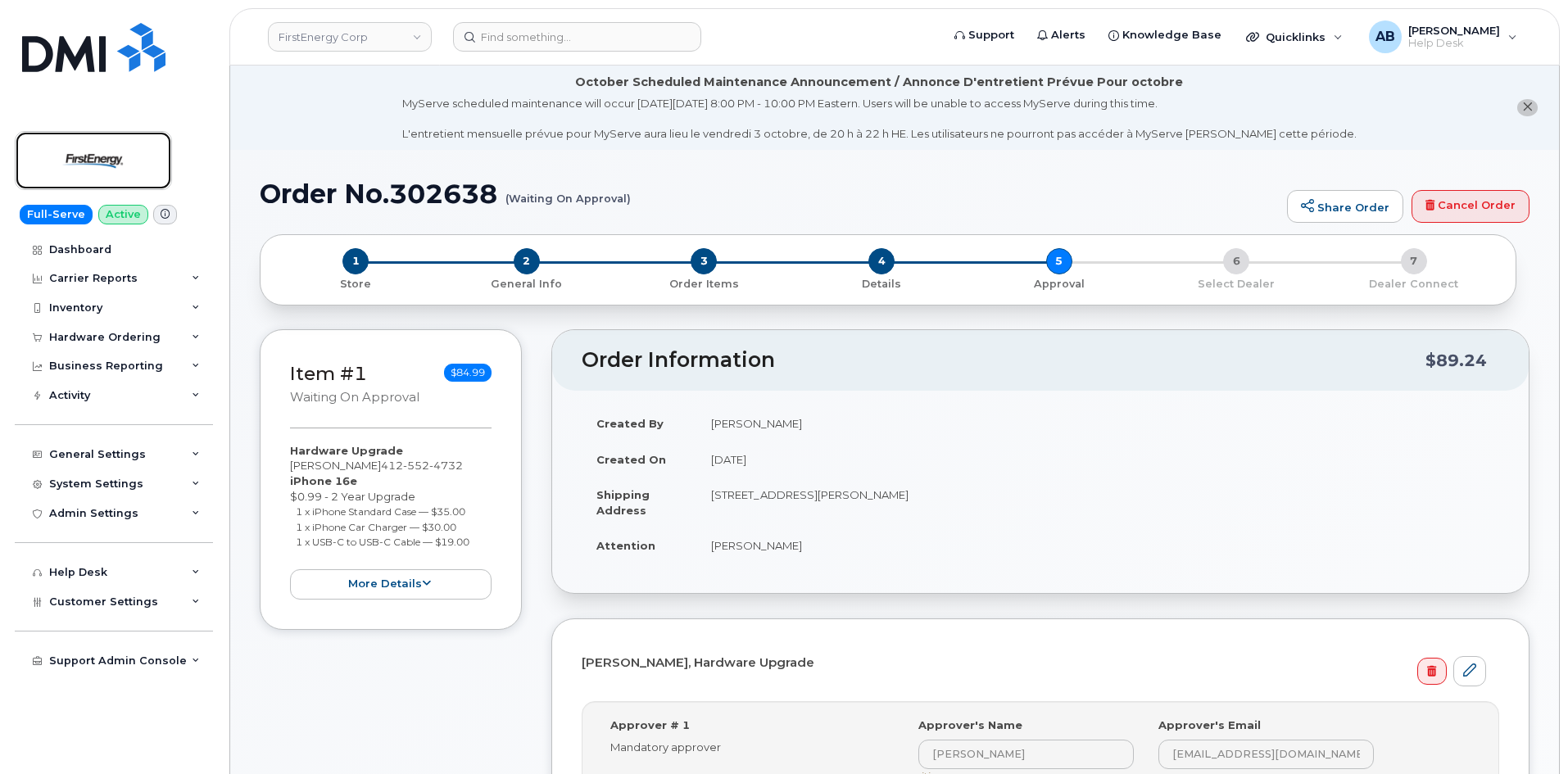
click at [98, 156] on img at bounding box center [93, 160] width 126 height 47
